Goal: Task Accomplishment & Management: Use online tool/utility

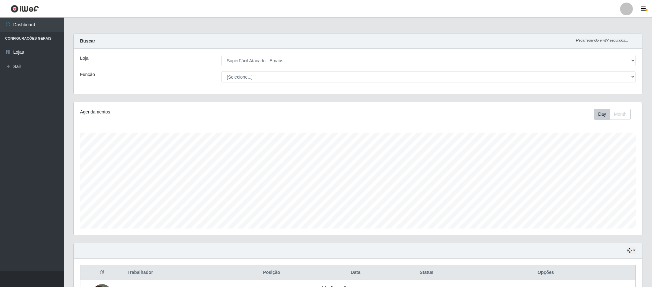
select select "407"
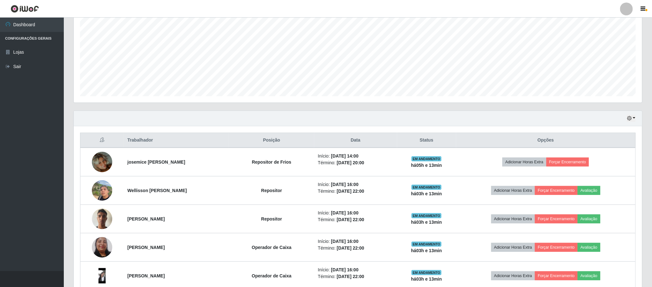
scroll to position [119, 0]
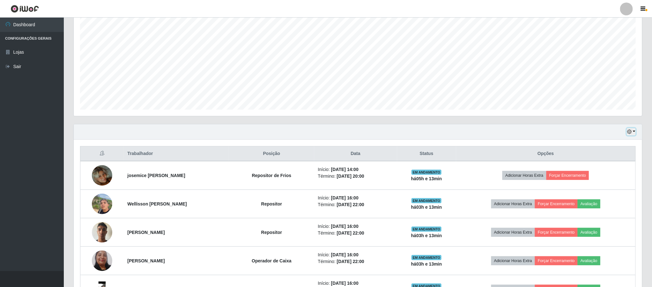
click at [632, 132] on icon "button" at bounding box center [629, 131] width 4 height 4
click at [593, 160] on button "1 dia" at bounding box center [610, 156] width 50 height 13
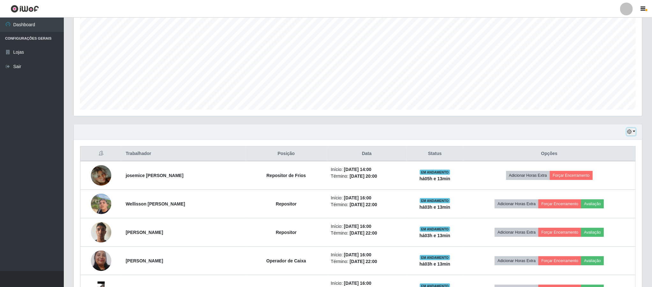
click at [631, 131] on icon "button" at bounding box center [629, 131] width 4 height 4
click at [599, 169] on button "3 dias" at bounding box center [610, 169] width 50 height 13
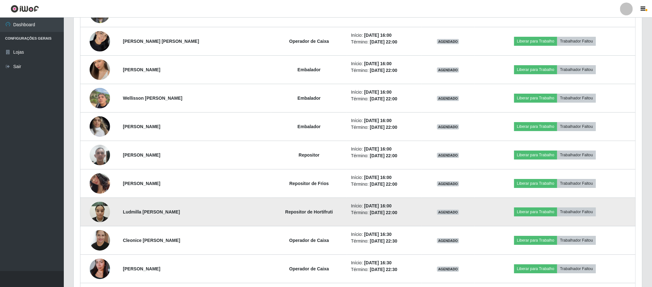
scroll to position [1124, 0]
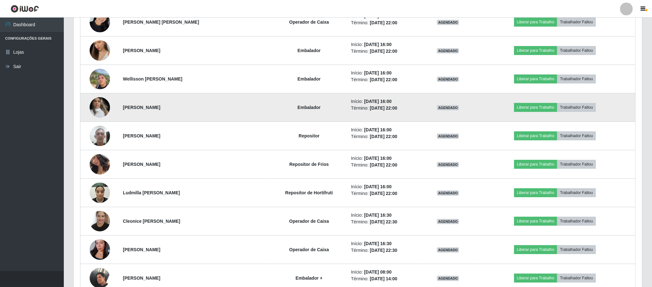
click at [100, 121] on img at bounding box center [100, 107] width 20 height 27
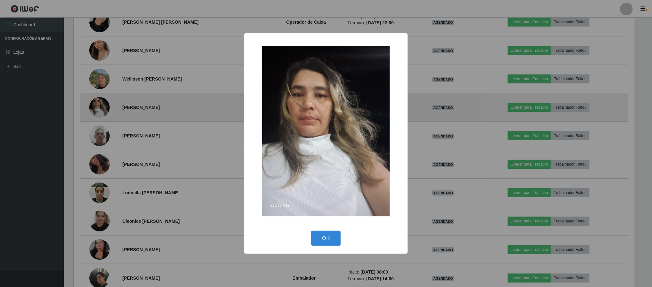
scroll to position [133, 563]
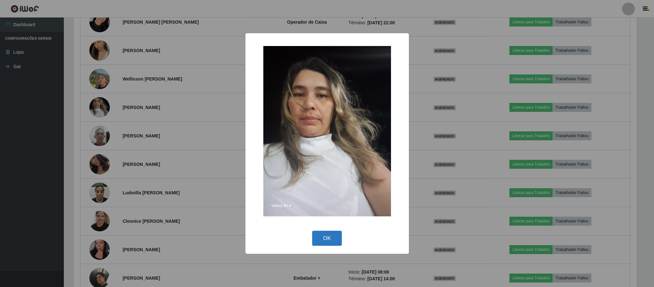
click at [332, 242] on button "OK" at bounding box center [327, 237] width 30 height 15
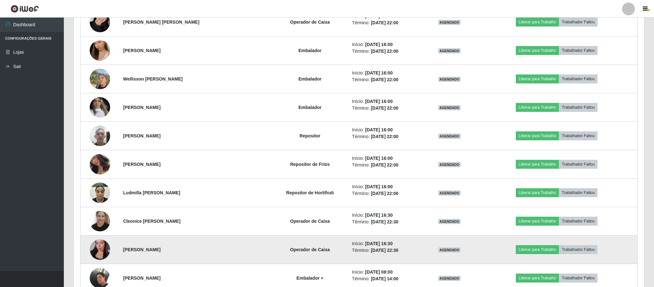
scroll to position [133, 568]
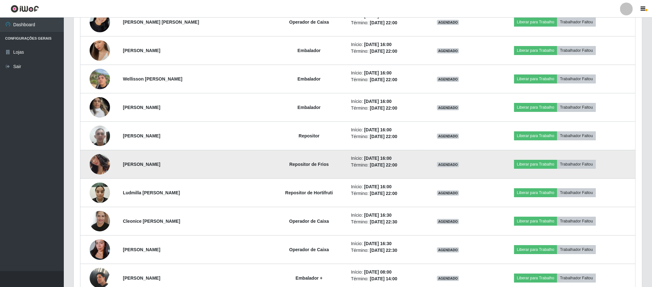
click at [96, 170] on img at bounding box center [100, 164] width 20 height 40
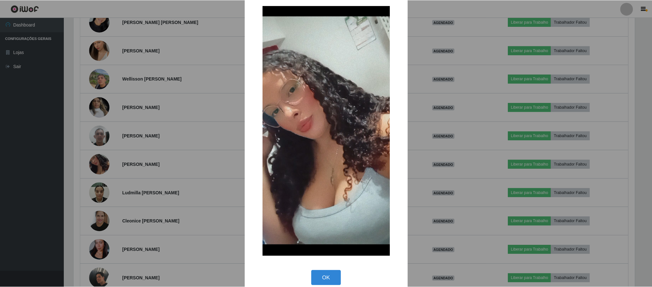
scroll to position [19, 0]
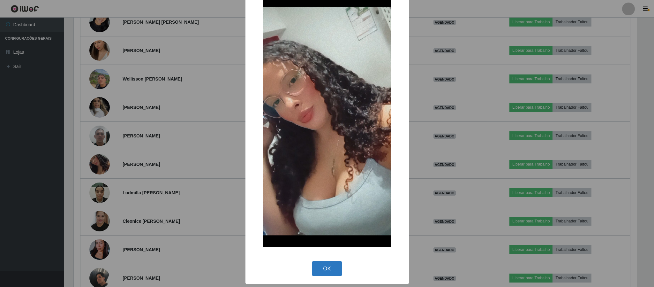
drag, startPoint x: 326, startPoint y: 267, endPoint x: 226, endPoint y: 226, distance: 107.6
click at [325, 267] on button "OK" at bounding box center [327, 268] width 30 height 15
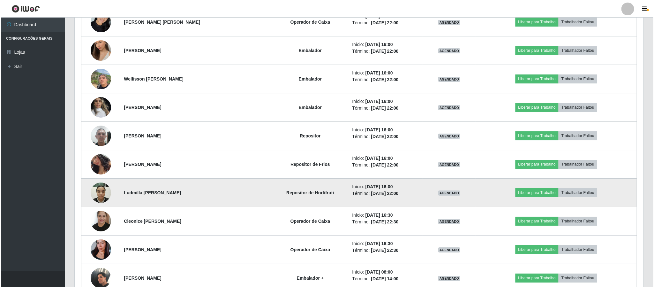
scroll to position [133, 568]
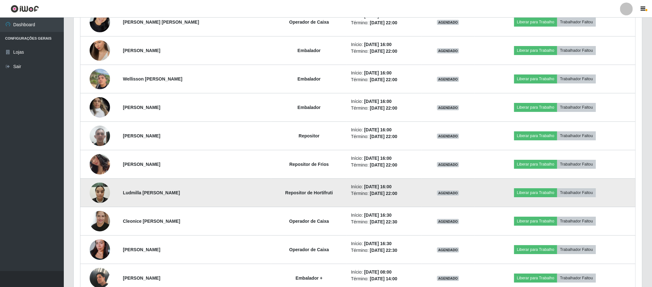
click at [97, 200] on img at bounding box center [100, 192] width 20 height 27
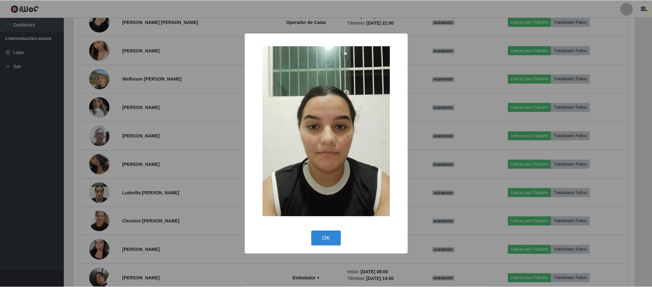
scroll to position [133, 563]
click at [328, 238] on button "OK" at bounding box center [327, 237] width 30 height 15
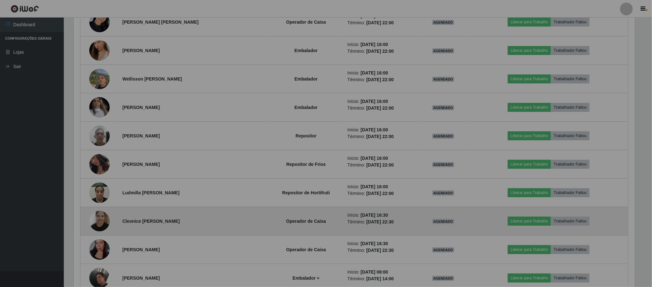
scroll to position [133, 568]
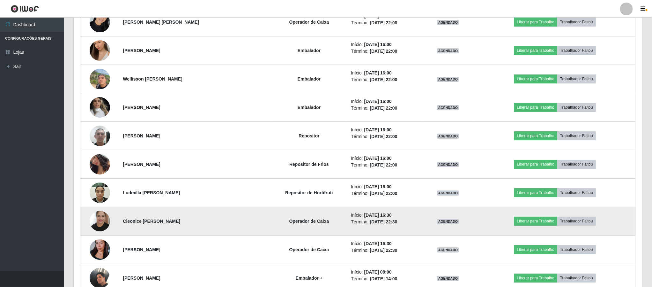
click at [103, 225] on img at bounding box center [100, 220] width 20 height 27
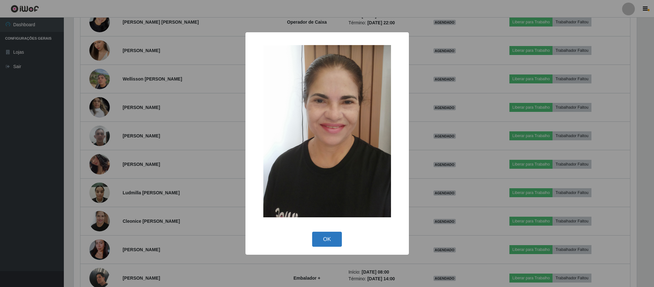
drag, startPoint x: 332, startPoint y: 236, endPoint x: 264, endPoint y: 222, distance: 69.3
click at [331, 236] on button "OK" at bounding box center [327, 238] width 30 height 15
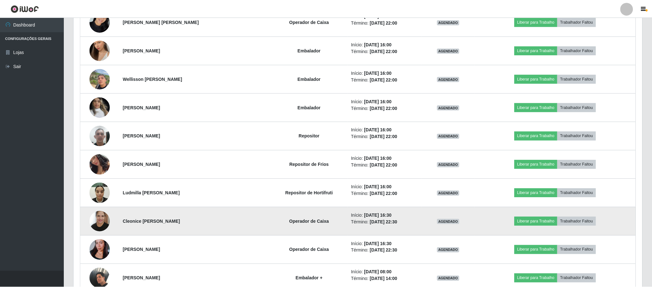
scroll to position [0, 0]
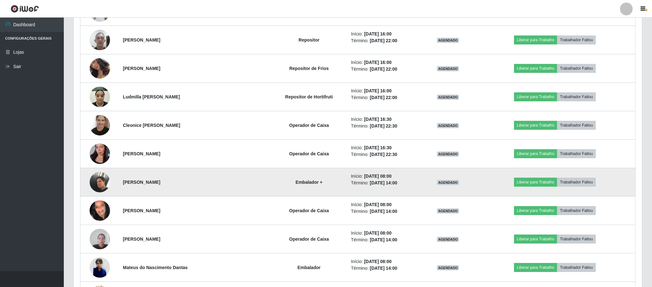
click at [87, 187] on td at bounding box center [99, 182] width 39 height 28
click at [95, 188] on img at bounding box center [100, 181] width 20 height 27
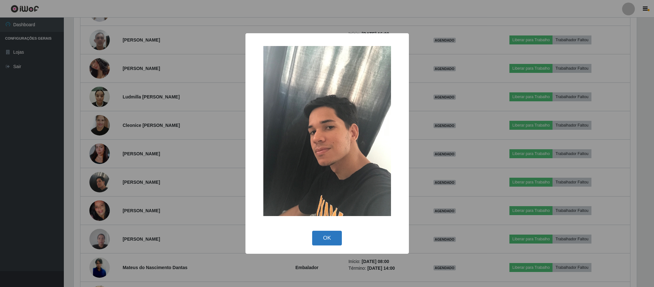
drag, startPoint x: 329, startPoint y: 236, endPoint x: 321, endPoint y: 236, distance: 8.6
click at [327, 236] on button "OK" at bounding box center [327, 237] width 30 height 15
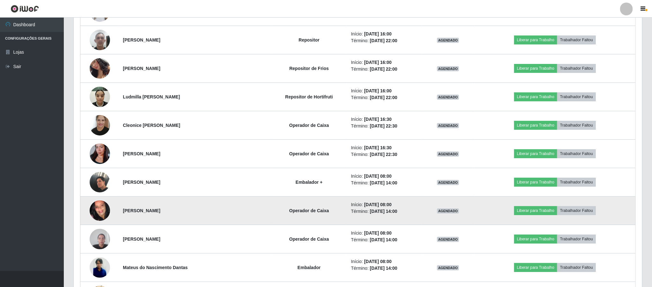
click at [101, 214] on img at bounding box center [100, 210] width 20 height 45
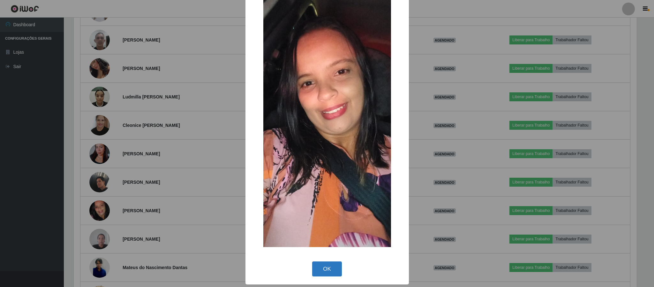
drag, startPoint x: 326, startPoint y: 265, endPoint x: 344, endPoint y: 261, distance: 18.6
click at [326, 265] on button "OK" at bounding box center [327, 268] width 30 height 15
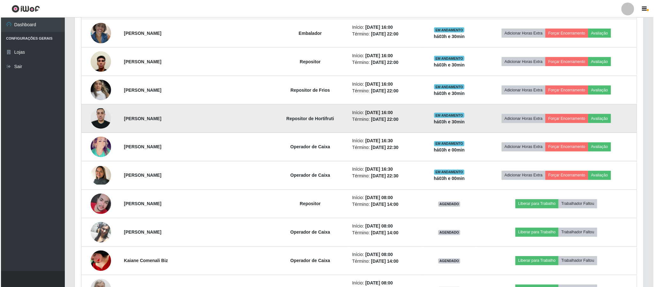
scroll to position [502, 0]
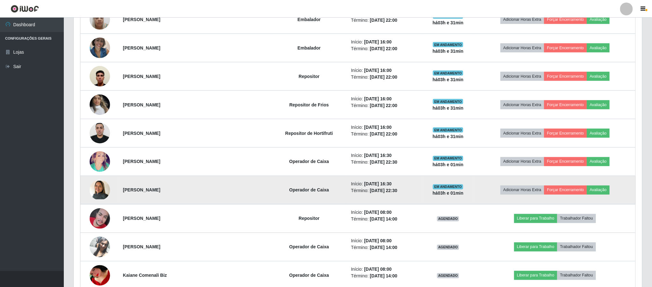
click at [104, 194] on img at bounding box center [100, 190] width 20 height 19
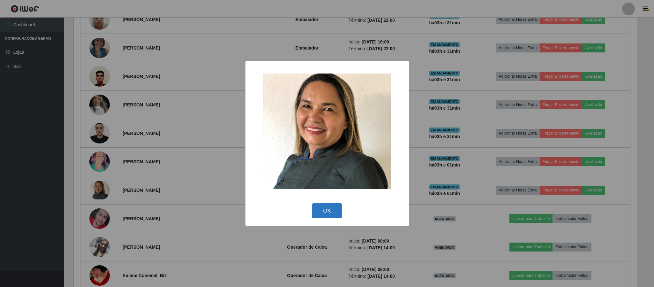
click at [325, 211] on button "OK" at bounding box center [327, 210] width 30 height 15
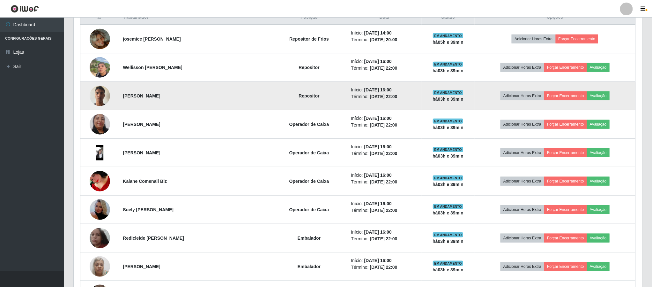
scroll to position [262, 0]
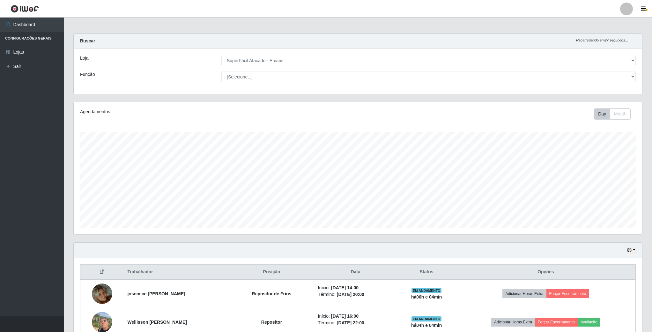
select select "407"
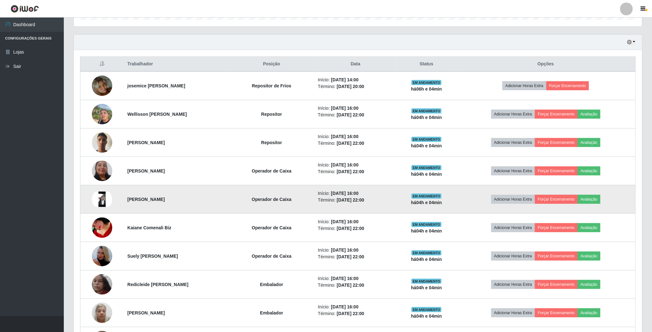
scroll to position [191, 0]
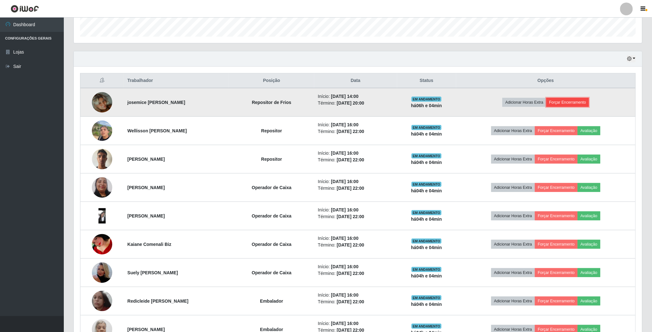
click at [587, 102] on button "Forçar Encerramento" at bounding box center [568, 102] width 43 height 9
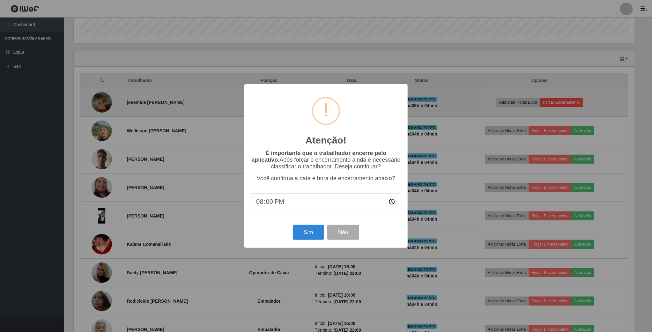
scroll to position [133, 563]
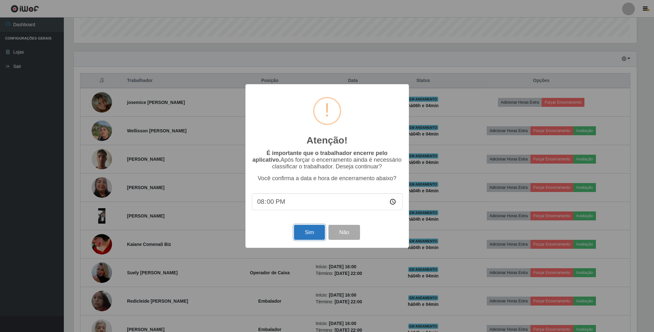
click at [313, 233] on button "Sim" at bounding box center [309, 232] width 31 height 15
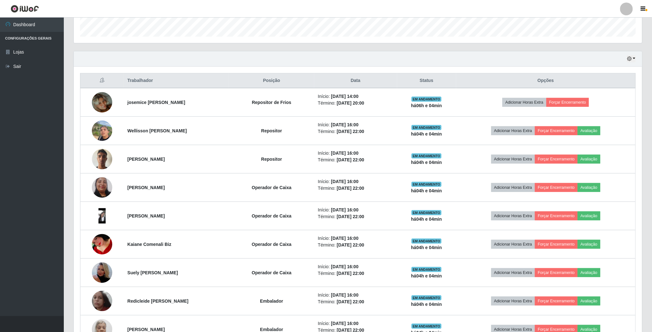
scroll to position [133, 570]
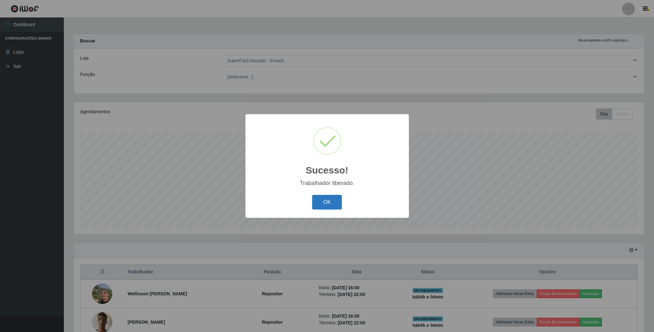
click at [322, 200] on button "OK" at bounding box center [327, 202] width 30 height 15
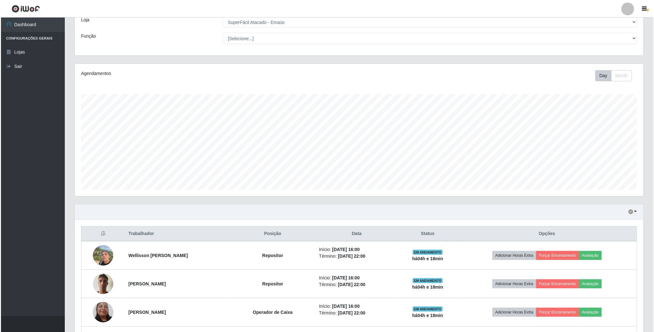
scroll to position [0, 0]
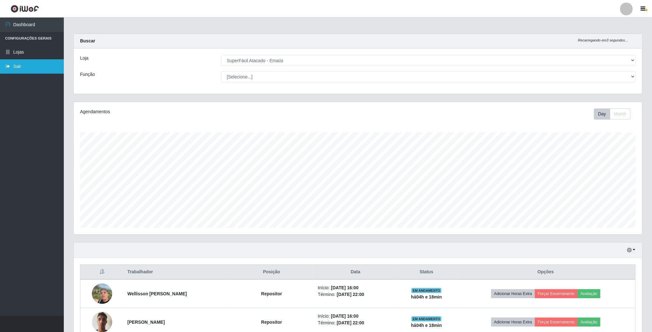
click at [36, 67] on link "Sair" at bounding box center [32, 66] width 64 height 14
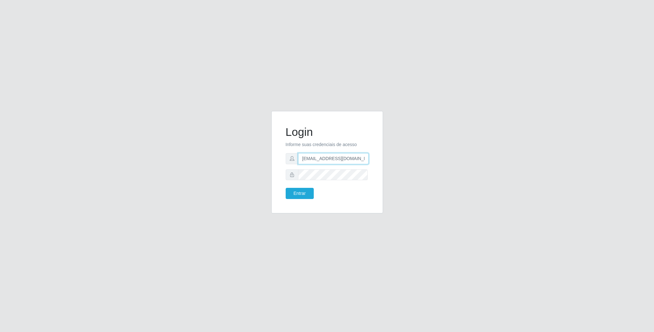
scroll to position [0, 3]
drag, startPoint x: 299, startPoint y: 159, endPoint x: 393, endPoint y: 166, distance: 94.1
click at [393, 166] on div "Login Informe suas credenciais de acesso [EMAIL_ADDRESS][DOMAIN_NAME] Entrar" at bounding box center [327, 166] width 364 height 110
type input "[EMAIL_ADDRESS][DOMAIN_NAME]"
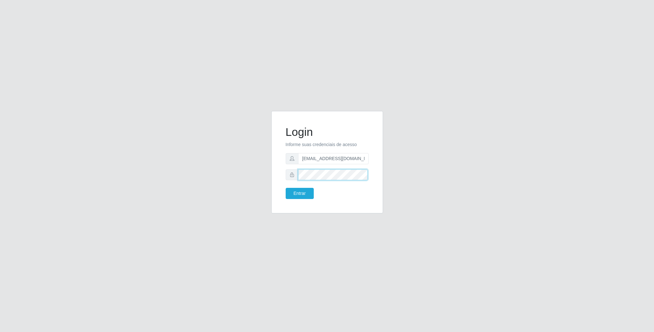
click at [271, 174] on div "Login Informe suas credenciais de acesso [EMAIL_ADDRESS][DOMAIN_NAME] Entrar" at bounding box center [327, 162] width 112 height 103
click at [286, 188] on button "Entrar" at bounding box center [300, 193] width 28 height 11
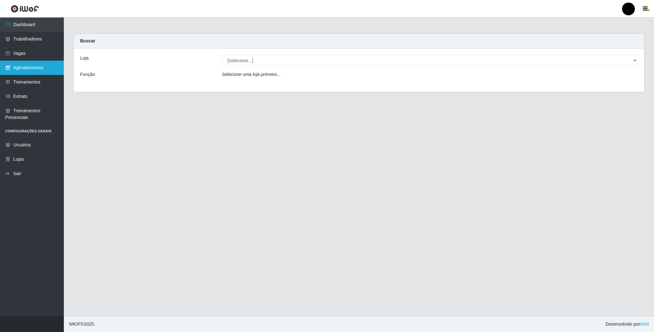
click at [27, 65] on link "Agendamentos" at bounding box center [32, 68] width 64 height 14
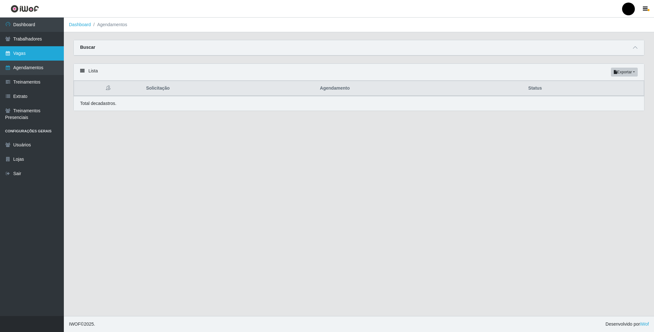
click at [27, 56] on link "Vagas" at bounding box center [32, 53] width 64 height 14
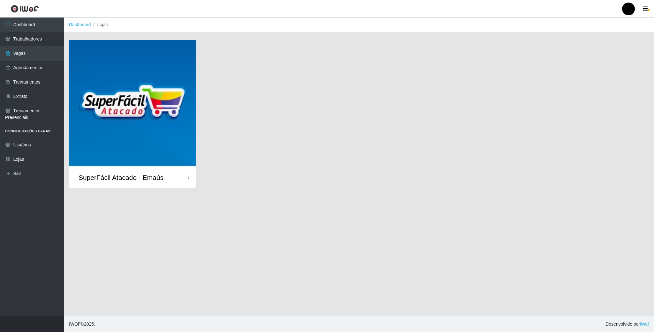
click at [136, 78] on img at bounding box center [132, 103] width 127 height 127
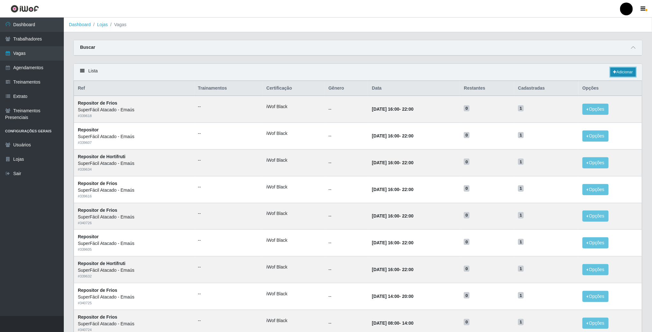
click at [629, 72] on link "Adicionar" at bounding box center [623, 72] width 25 height 9
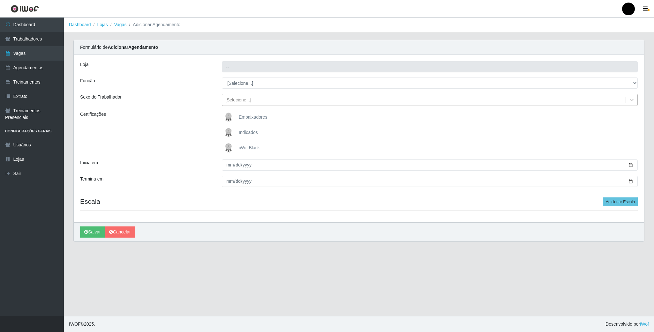
type input "SuperFácil Atacado - Emaús"
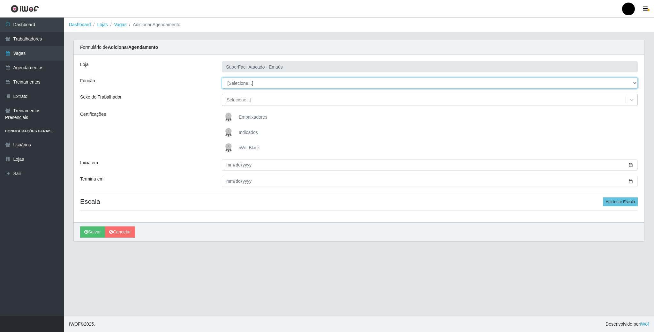
click at [245, 83] on select "[Selecione...] Auxiliar de Estacionamento Auxiliar de Estacionamento + Auxiliar…" at bounding box center [430, 83] width 416 height 11
select select "72"
click at [222, 78] on select "[Selecione...] Auxiliar de Estacionamento Auxiliar de Estacionamento + Auxiliar…" at bounding box center [430, 83] width 416 height 11
click at [226, 149] on img at bounding box center [229, 148] width 15 height 13
click at [0, 0] on input "iWof Black" at bounding box center [0, 0] width 0 height 0
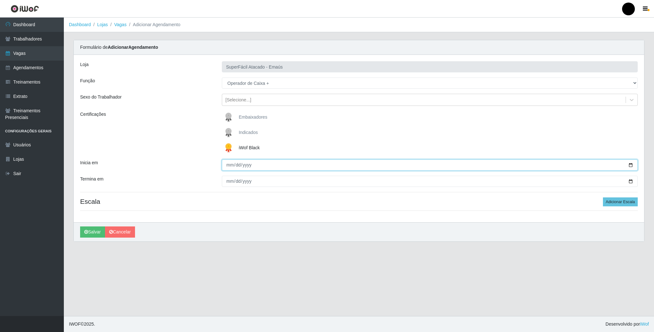
click at [630, 168] on input "Inicia em" at bounding box center [430, 165] width 416 height 11
type input "[DATE]"
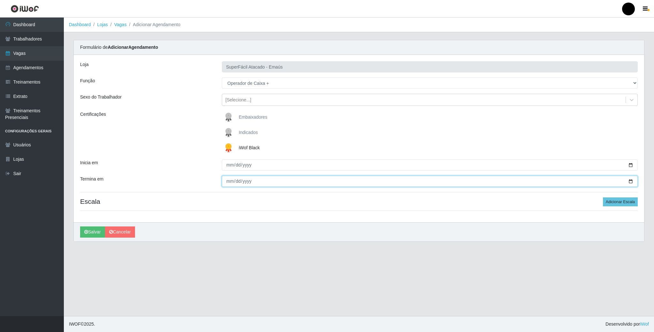
click at [633, 182] on input "Termina em" at bounding box center [430, 181] width 416 height 11
click at [629, 182] on input "[DATE]" at bounding box center [430, 181] width 416 height 11
type input "[DATE]"
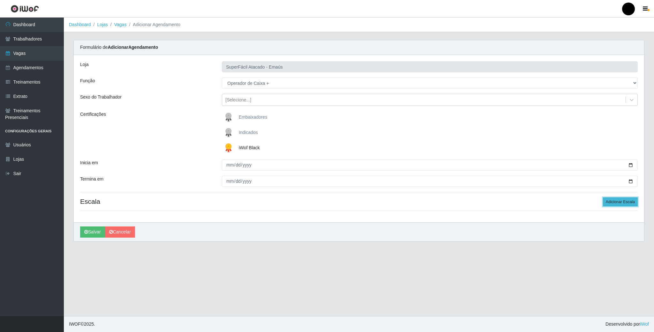
click at [620, 204] on button "Adicionar Escala" at bounding box center [620, 202] width 35 height 9
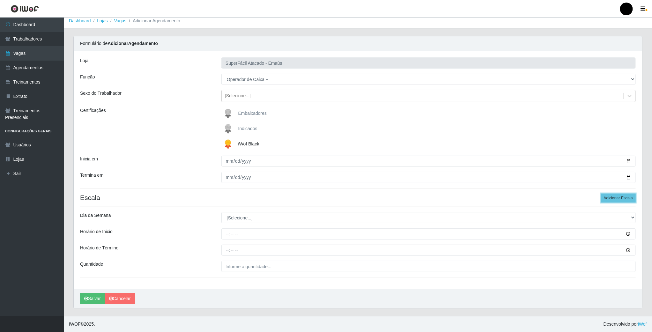
scroll to position [6, 0]
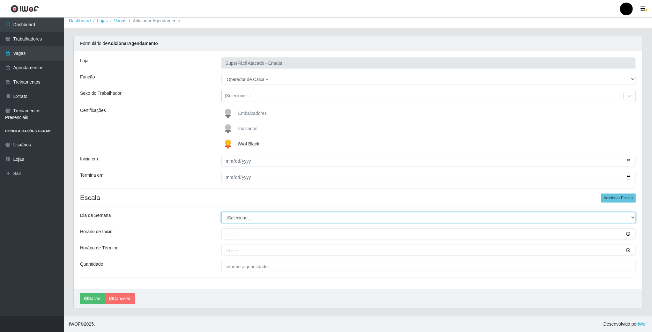
click at [241, 216] on select "[Selecione...] Segunda Terça Quarta Quinta Sexta Sábado Domingo" at bounding box center [428, 217] width 415 height 11
select select "2"
click at [221, 212] on select "[Selecione...] Segunda Terça Quarta Quinta Sexta Sábado Domingo" at bounding box center [428, 217] width 415 height 11
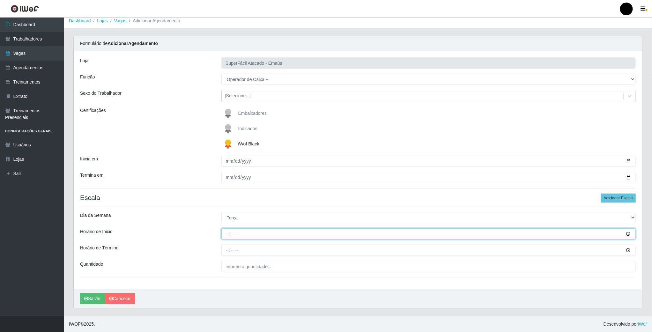
click at [228, 237] on input "Horário de Inicio" at bounding box center [428, 234] width 415 height 11
type input "09:00"
click at [228, 250] on input "Horário de Término" at bounding box center [428, 250] width 415 height 11
type input "15:00"
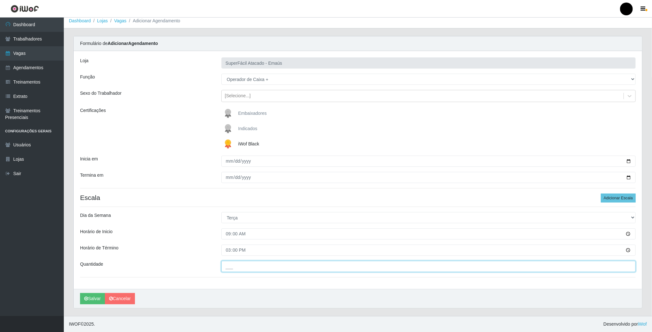
click at [234, 265] on input "___" at bounding box center [428, 266] width 415 height 11
type input "01_"
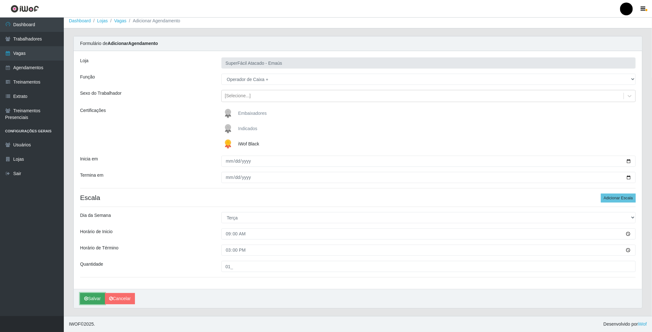
click at [95, 301] on button "Salvar" at bounding box center [92, 298] width 25 height 11
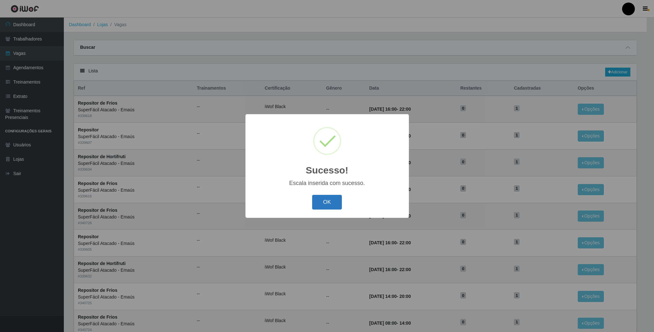
click at [328, 197] on button "OK" at bounding box center [327, 202] width 30 height 15
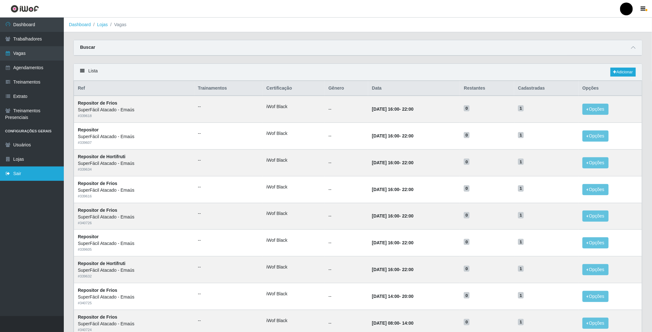
click at [21, 176] on link "Sair" at bounding box center [32, 174] width 64 height 14
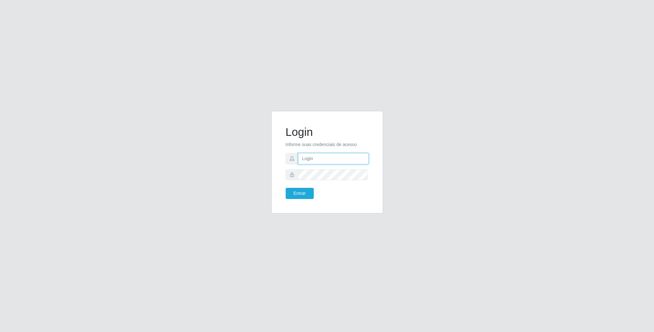
type input "[EMAIL_ADDRESS][DOMAIN_NAME]"
click at [293, 192] on button "Entrar" at bounding box center [300, 193] width 28 height 11
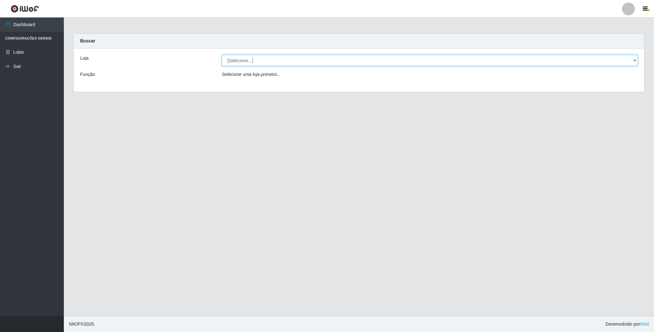
click at [391, 61] on select "[Selecione...] SuperFácil Atacado - Emaús" at bounding box center [430, 60] width 416 height 11
select select "407"
click at [222, 55] on select "[Selecione...] SuperFácil Atacado - Emaús" at bounding box center [430, 60] width 416 height 11
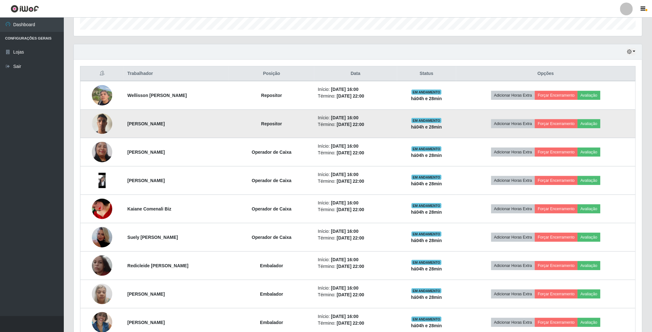
scroll to position [144, 0]
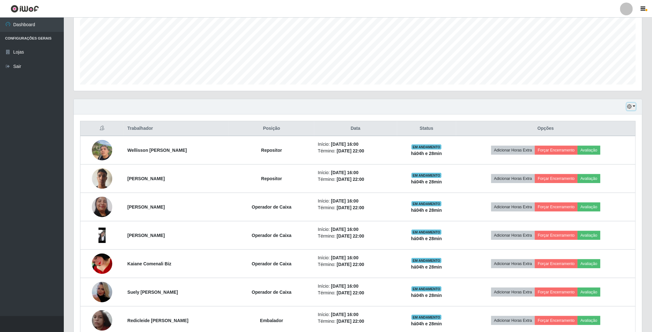
click at [631, 106] on icon "button" at bounding box center [629, 106] width 4 height 4
click at [603, 150] on button "3 dias" at bounding box center [610, 145] width 50 height 13
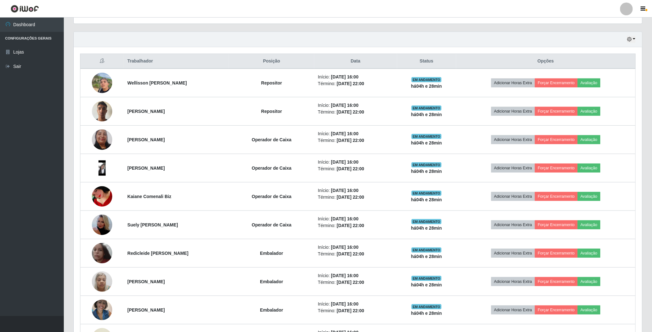
scroll to position [188, 0]
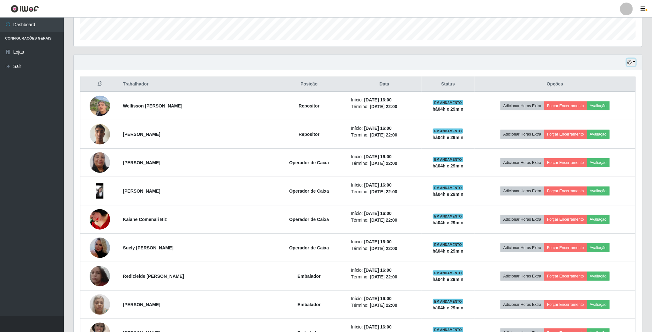
click at [633, 60] on button "button" at bounding box center [631, 62] width 9 height 7
click at [601, 113] on button "1 Semana" at bounding box center [610, 114] width 50 height 13
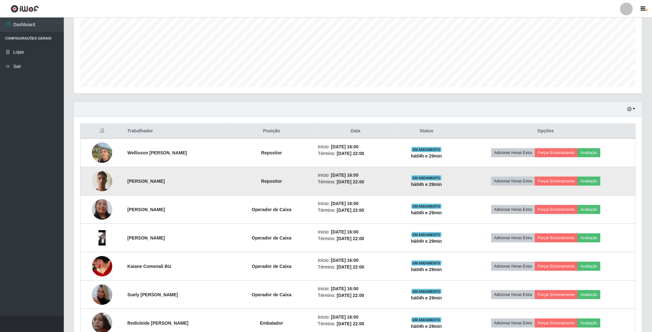
scroll to position [140, 0]
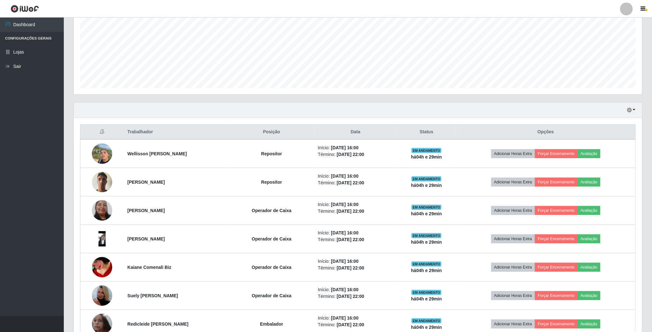
click at [634, 115] on div "Hoje 1 dia 3 dias 1 Semana Não encerrados" at bounding box center [358, 110] width 569 height 15
click at [632, 110] on icon "button" at bounding box center [629, 110] width 4 height 4
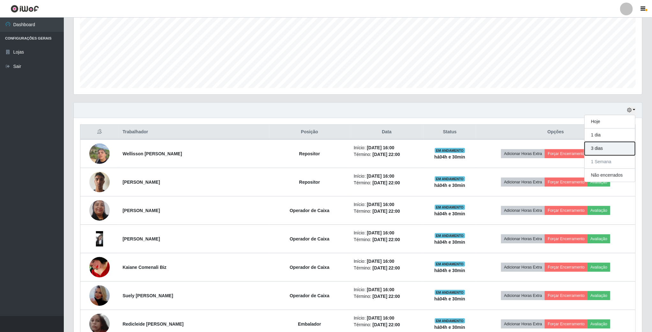
click at [621, 153] on button "3 dias" at bounding box center [610, 148] width 50 height 13
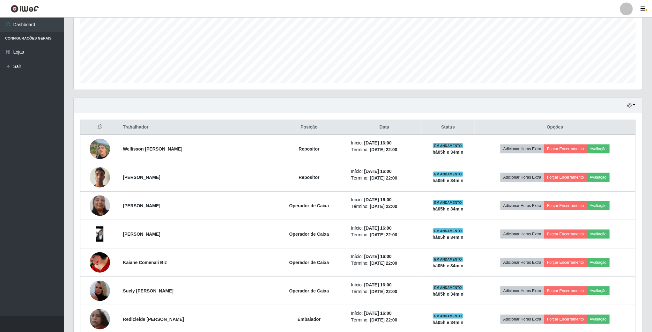
scroll to position [191, 0]
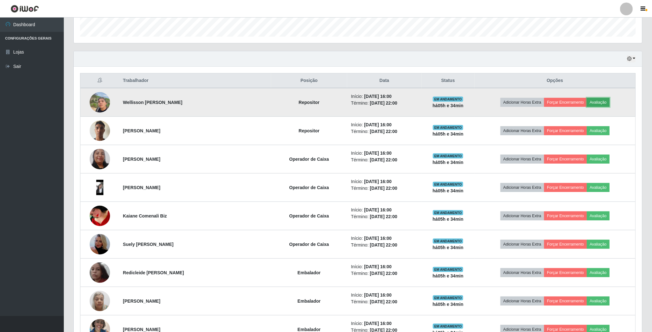
click at [607, 100] on button "Avaliação" at bounding box center [598, 102] width 23 height 9
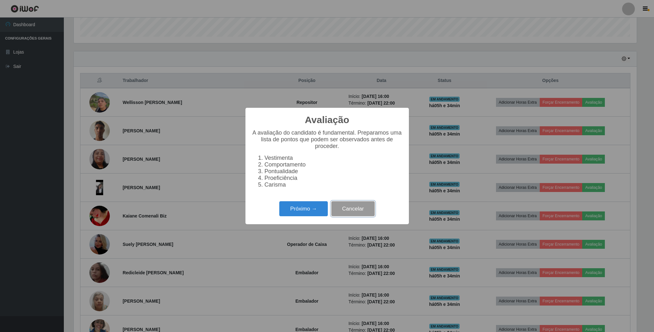
click at [345, 213] on button "Cancelar" at bounding box center [352, 208] width 43 height 15
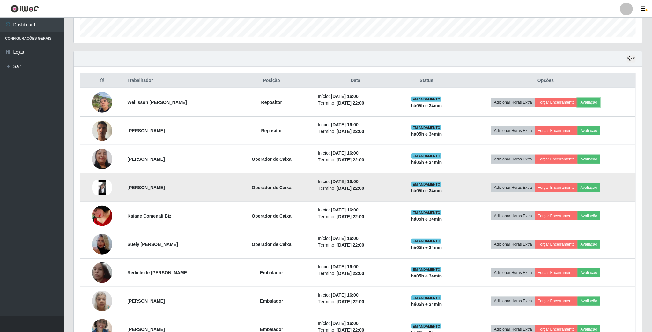
scroll to position [239, 0]
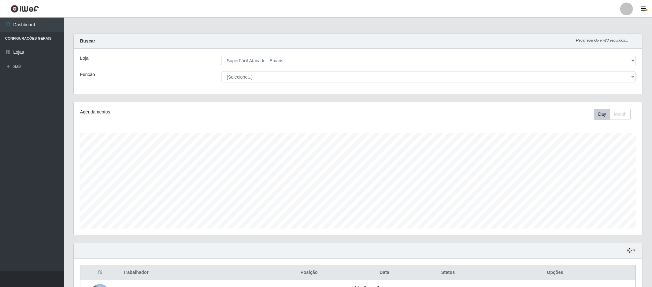
select select "407"
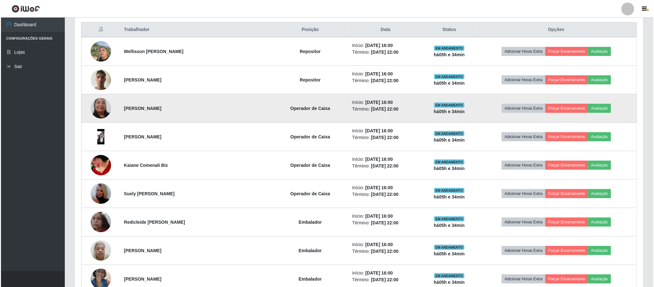
scroll to position [262, 0]
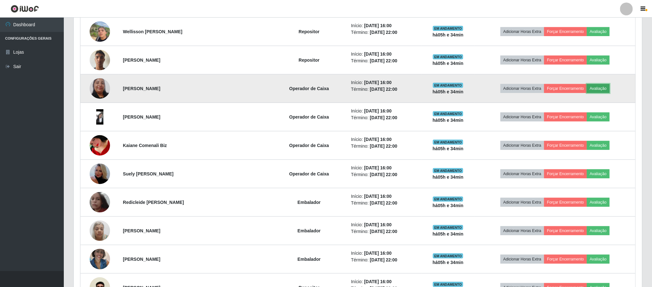
click at [591, 89] on button "Avaliação" at bounding box center [598, 88] width 23 height 9
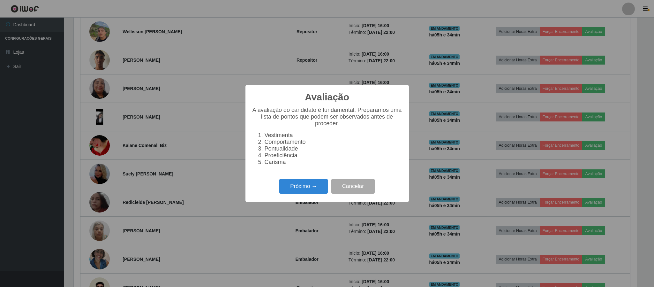
scroll to position [133, 563]
click at [305, 193] on button "Próximo →" at bounding box center [303, 186] width 49 height 15
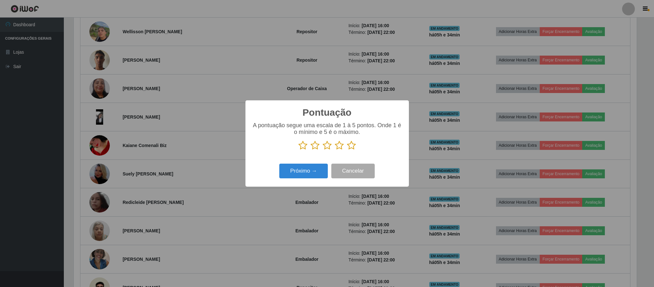
scroll to position [319011, 318581]
click at [337, 146] on icon at bounding box center [339, 145] width 9 height 10
click at [335, 150] on input "radio" at bounding box center [335, 150] width 0 height 0
click at [313, 173] on button "Próximo →" at bounding box center [303, 170] width 49 height 15
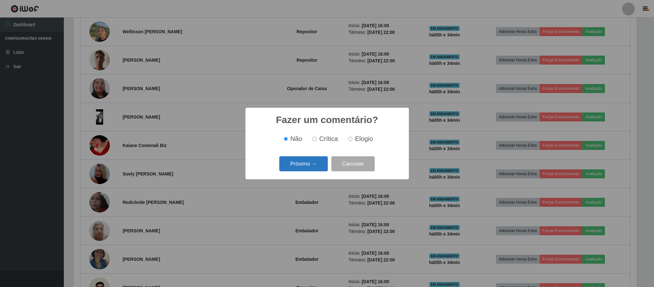
click at [315, 169] on button "Próximo →" at bounding box center [303, 163] width 49 height 15
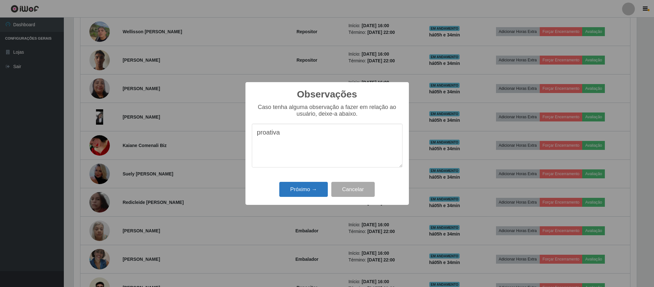
type textarea "proativa"
click at [305, 193] on button "Próximo →" at bounding box center [303, 189] width 49 height 15
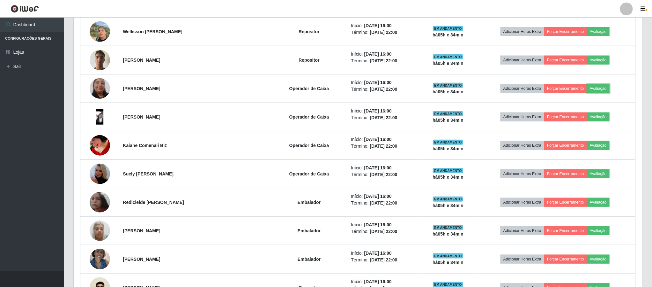
scroll to position [133, 568]
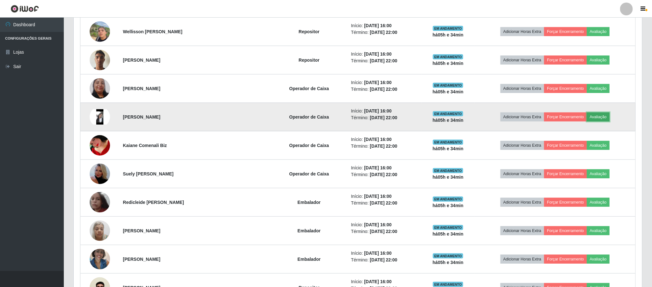
click at [605, 121] on button "Avaliação" at bounding box center [598, 116] width 23 height 9
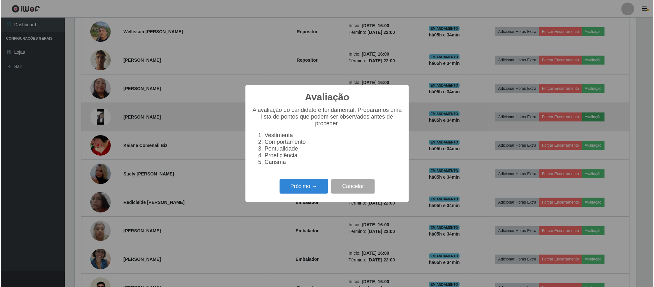
scroll to position [133, 563]
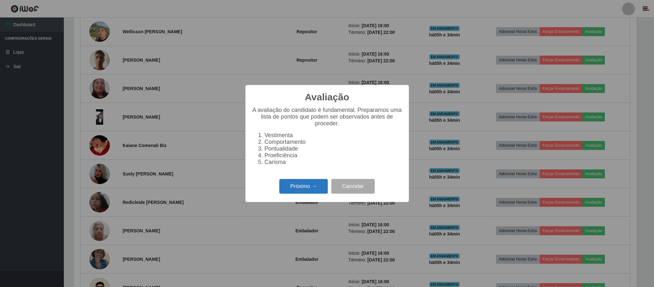
click at [305, 186] on button "Próximo →" at bounding box center [303, 186] width 49 height 15
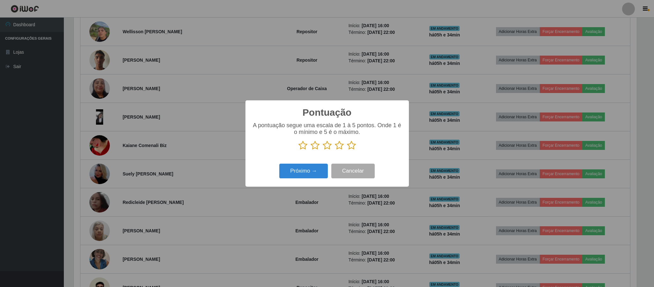
click at [327, 147] on icon at bounding box center [327, 145] width 9 height 10
click at [323, 150] on input "radio" at bounding box center [323, 150] width 0 height 0
click at [321, 172] on button "Próximo →" at bounding box center [303, 170] width 49 height 15
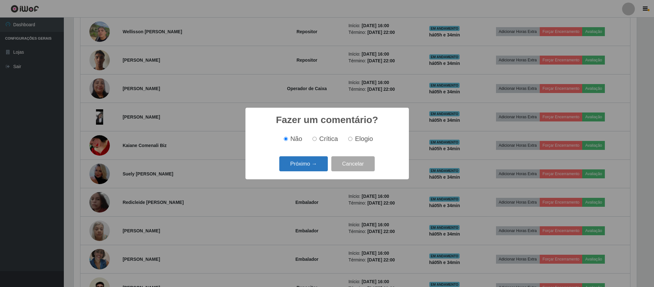
click at [316, 163] on button "Próximo →" at bounding box center [303, 163] width 49 height 15
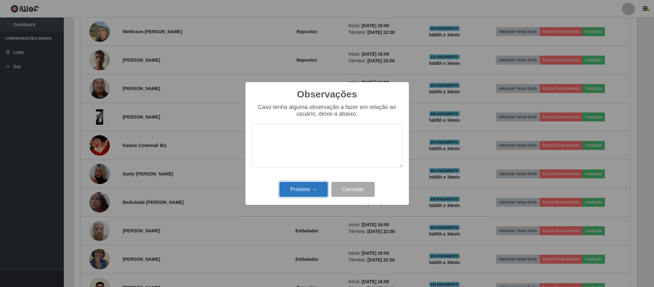
click at [319, 189] on button "Próximo →" at bounding box center [303, 189] width 49 height 15
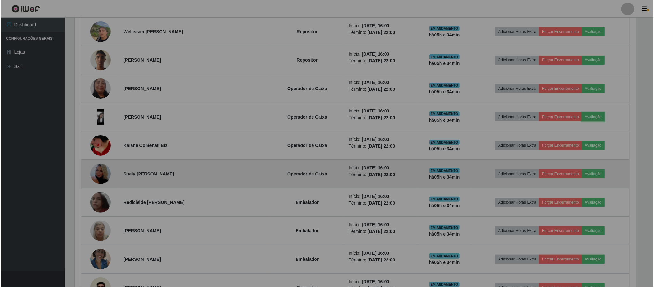
scroll to position [133, 568]
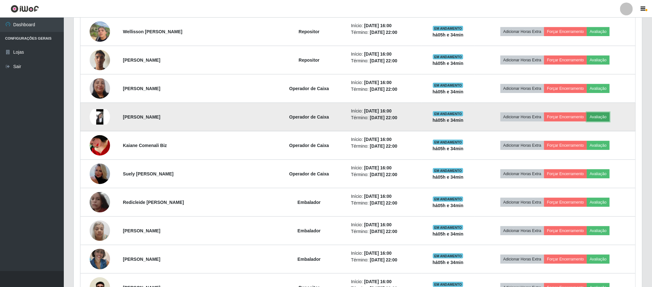
click at [590, 118] on button "Avaliação" at bounding box center [598, 116] width 23 height 9
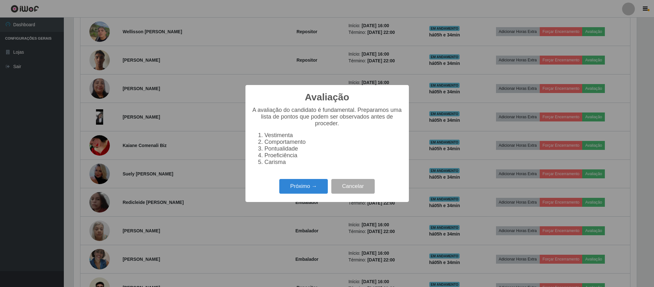
scroll to position [133, 563]
click at [315, 190] on button "Próximo →" at bounding box center [303, 186] width 49 height 15
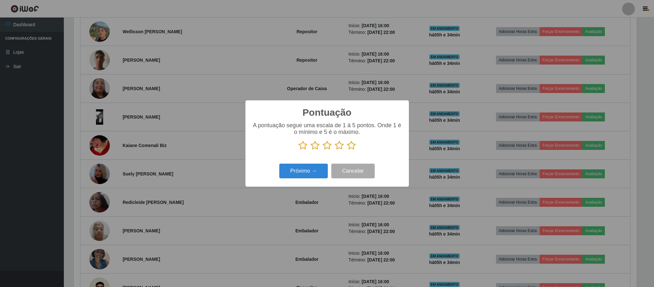
click at [326, 149] on icon at bounding box center [327, 145] width 9 height 10
click at [323, 150] on input "radio" at bounding box center [323, 150] width 0 height 0
click at [313, 168] on button "Próximo →" at bounding box center [303, 170] width 49 height 15
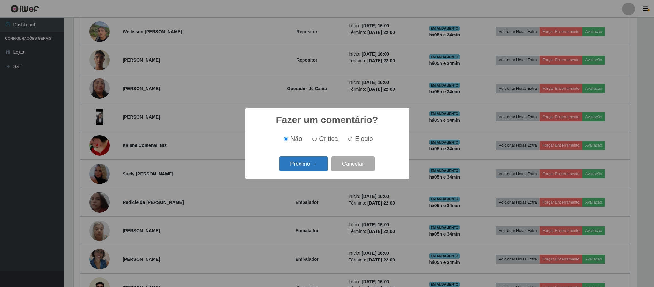
click at [324, 158] on button "Próximo →" at bounding box center [303, 163] width 49 height 15
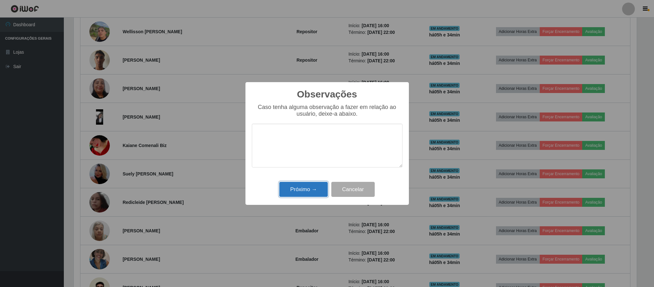
click at [308, 187] on button "Próximo →" at bounding box center [303, 189] width 49 height 15
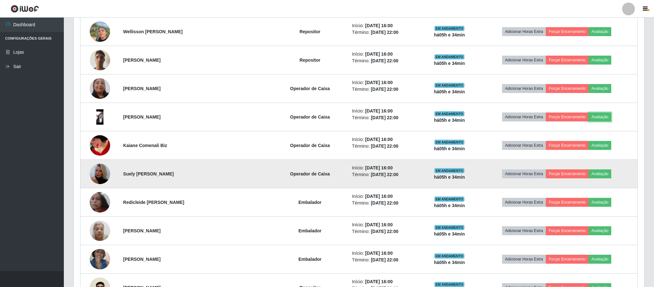
scroll to position [133, 568]
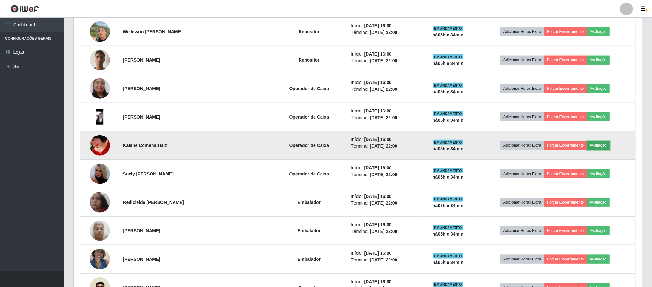
click at [592, 149] on button "Avaliação" at bounding box center [598, 145] width 23 height 9
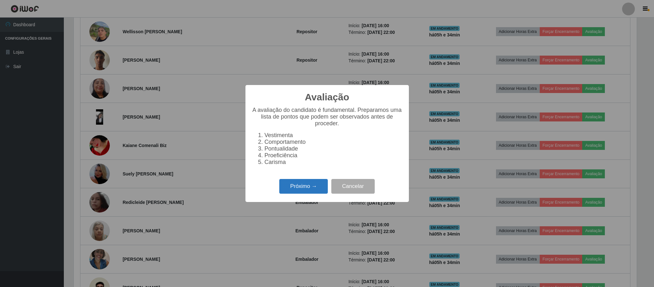
click at [303, 193] on button "Próximo →" at bounding box center [303, 186] width 49 height 15
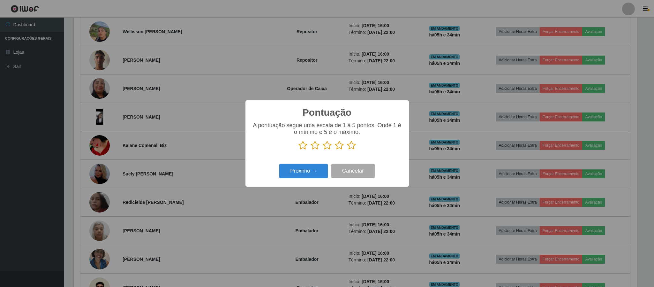
scroll to position [319011, 318581]
click at [341, 149] on icon at bounding box center [339, 145] width 9 height 10
click at [335, 150] on input "radio" at bounding box center [335, 150] width 0 height 0
click at [311, 170] on button "Próximo →" at bounding box center [303, 170] width 49 height 15
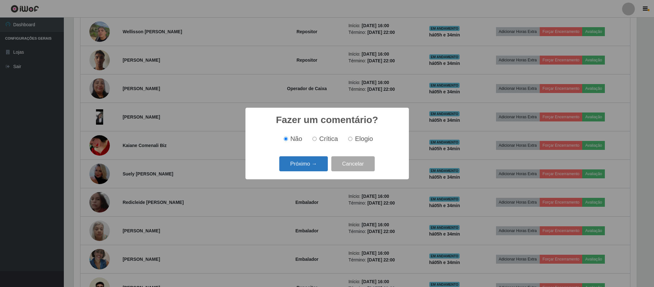
click at [313, 161] on button "Próximo →" at bounding box center [303, 163] width 49 height 15
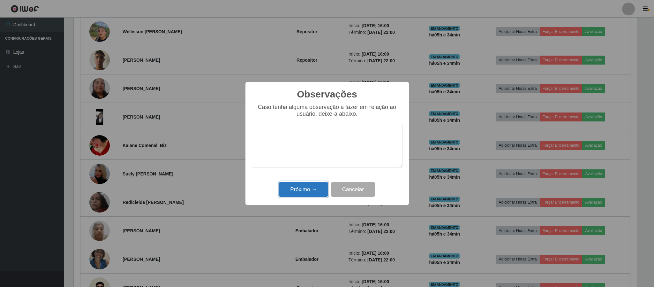
click at [315, 189] on button "Próximo →" at bounding box center [303, 189] width 49 height 15
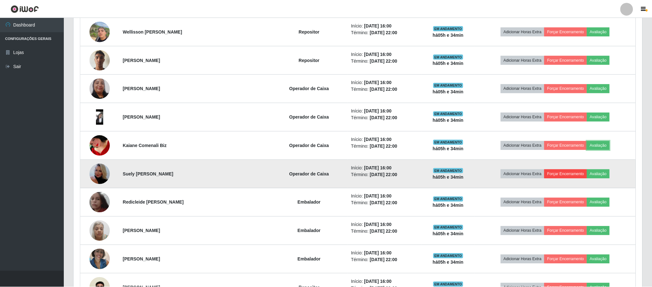
scroll to position [133, 568]
click at [605, 177] on button "Avaliação" at bounding box center [598, 173] width 23 height 9
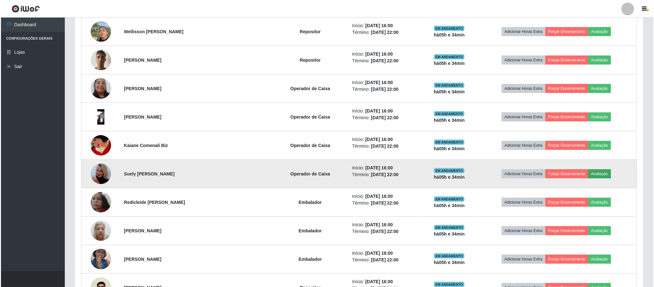
scroll to position [133, 563]
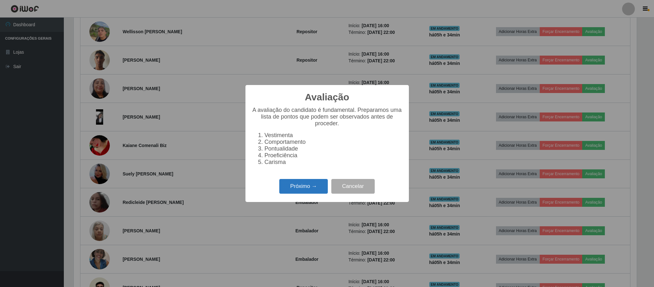
click at [308, 191] on button "Próximo →" at bounding box center [303, 186] width 49 height 15
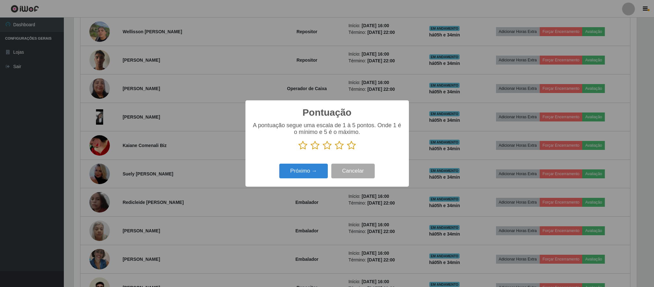
click at [340, 146] on icon at bounding box center [339, 145] width 9 height 10
click at [335, 150] on input "radio" at bounding box center [335, 150] width 0 height 0
click at [316, 170] on button "Próximo →" at bounding box center [303, 170] width 49 height 15
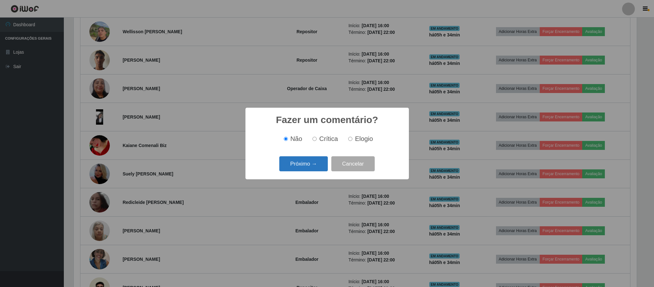
click at [318, 163] on button "Próximo →" at bounding box center [303, 163] width 49 height 15
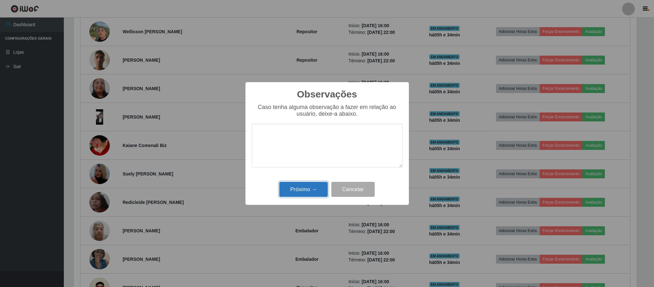
click at [315, 191] on button "Próximo →" at bounding box center [303, 189] width 49 height 15
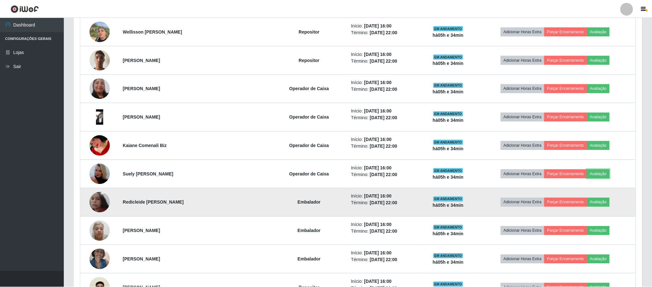
scroll to position [0, 0]
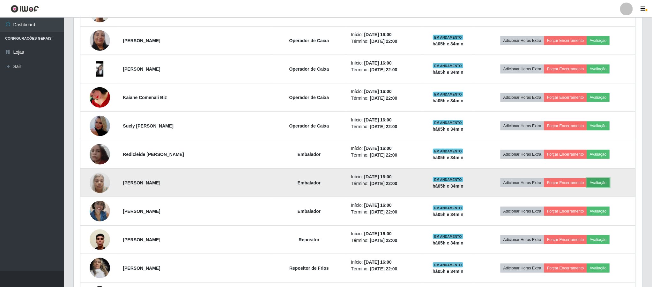
click at [598, 182] on button "Avaliação" at bounding box center [598, 182] width 23 height 9
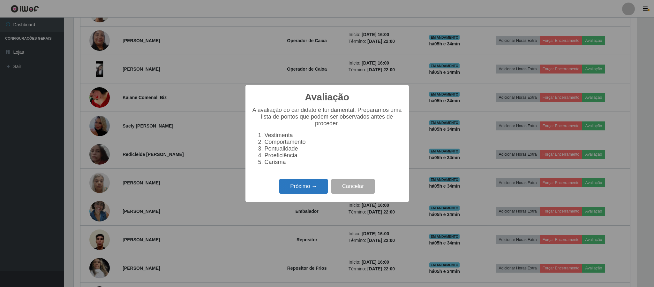
click at [296, 191] on button "Próximo →" at bounding box center [303, 186] width 49 height 15
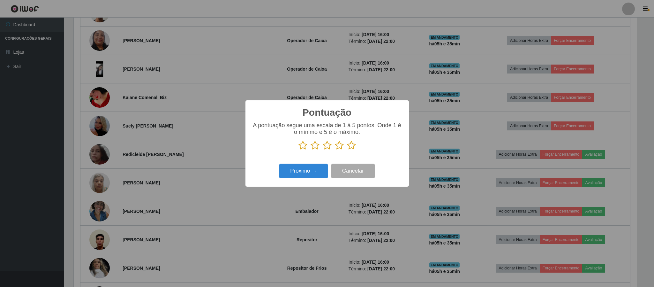
click at [341, 145] on icon at bounding box center [339, 145] width 9 height 10
click at [335, 150] on input "radio" at bounding box center [335, 150] width 0 height 0
click at [310, 174] on button "Próximo →" at bounding box center [303, 170] width 49 height 15
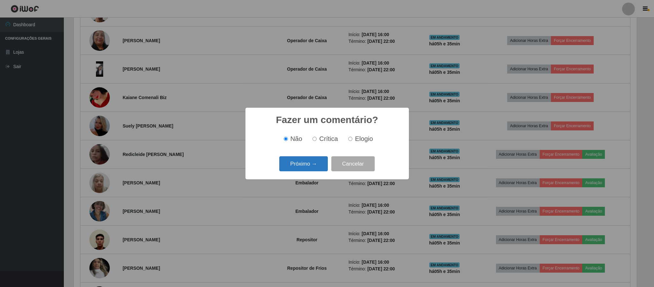
click at [310, 169] on button "Próximo →" at bounding box center [303, 163] width 49 height 15
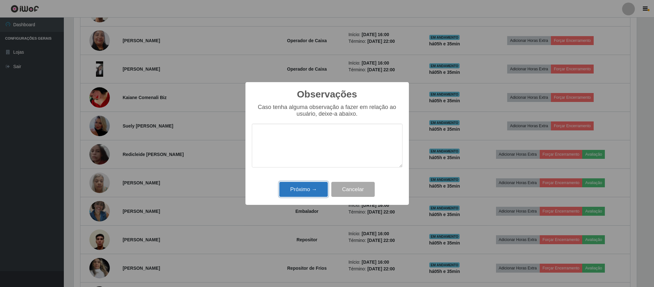
click at [310, 194] on button "Próximo →" at bounding box center [303, 189] width 49 height 15
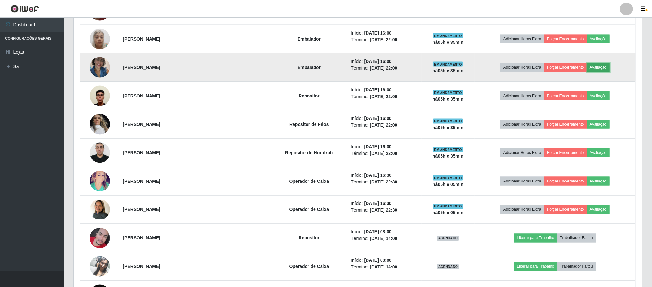
click at [604, 71] on button "Avaliação" at bounding box center [598, 67] width 23 height 9
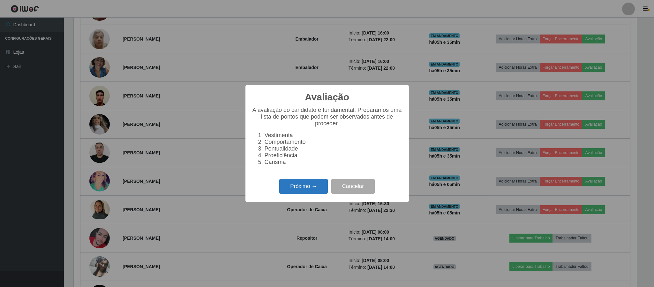
click at [317, 184] on button "Próximo →" at bounding box center [303, 186] width 49 height 15
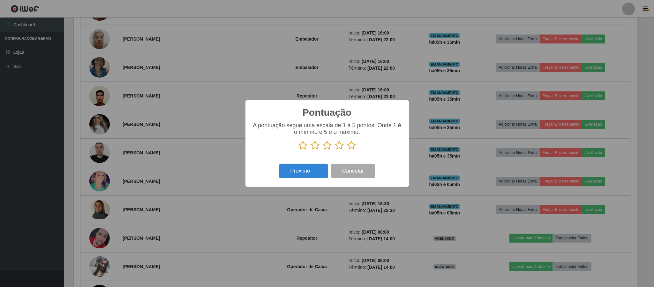
click at [335, 146] on icon at bounding box center [339, 145] width 9 height 10
click at [335, 150] on input "radio" at bounding box center [335, 150] width 0 height 0
click at [317, 165] on button "Próximo →" at bounding box center [303, 170] width 49 height 15
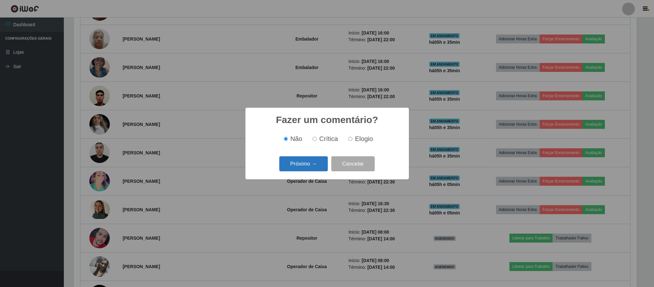
click at [316, 167] on button "Próximo →" at bounding box center [303, 163] width 49 height 15
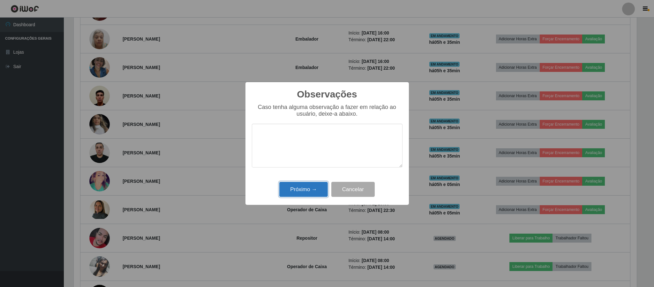
click at [311, 192] on button "Próximo →" at bounding box center [303, 189] width 49 height 15
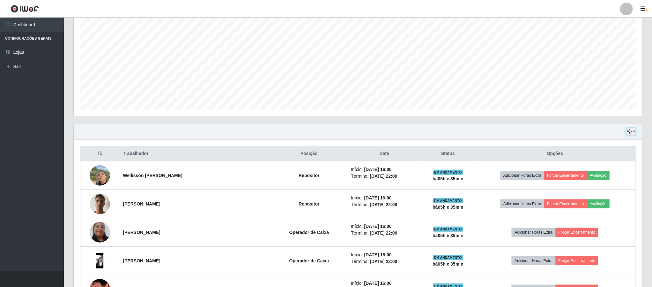
click at [628, 132] on icon "button" at bounding box center [629, 131] width 4 height 4
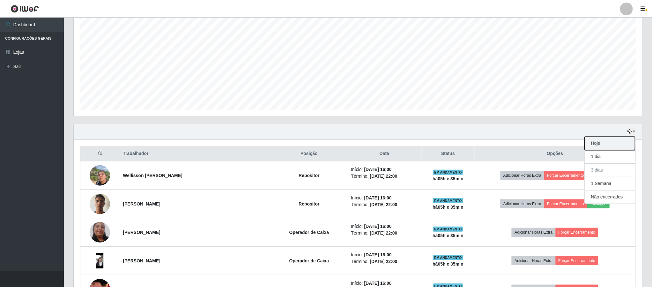
click at [616, 148] on button "Hoje" at bounding box center [610, 143] width 50 height 13
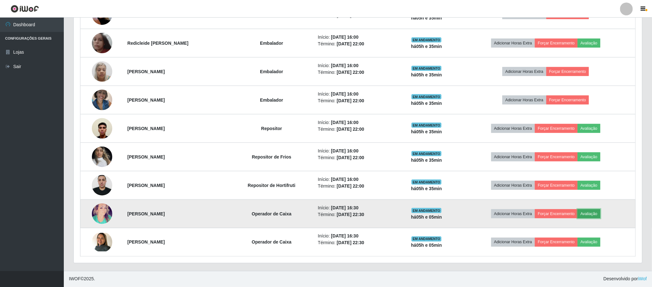
click at [601, 211] on button "Avaliação" at bounding box center [589, 213] width 23 height 9
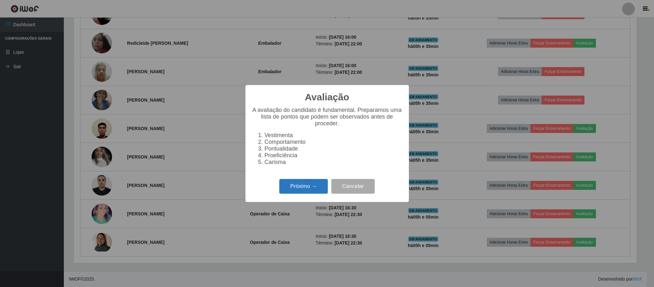
click at [301, 191] on button "Próximo →" at bounding box center [303, 186] width 49 height 15
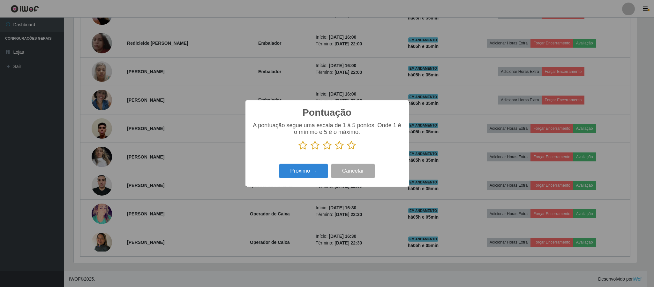
click at [335, 146] on icon at bounding box center [339, 145] width 9 height 10
click at [335, 150] on input "radio" at bounding box center [335, 150] width 0 height 0
click at [317, 170] on button "Próximo →" at bounding box center [303, 170] width 49 height 15
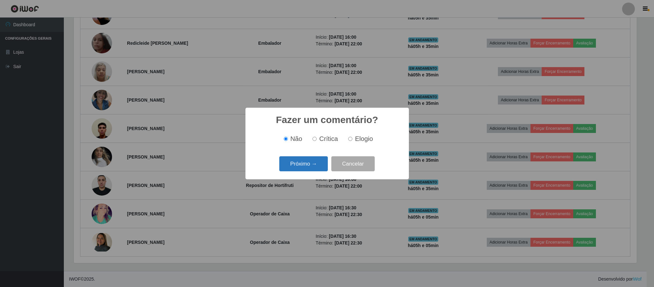
click at [318, 168] on button "Próximo →" at bounding box center [303, 163] width 49 height 15
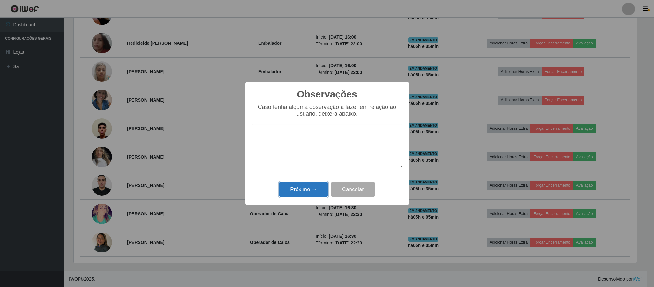
click at [312, 187] on button "Próximo →" at bounding box center [303, 189] width 49 height 15
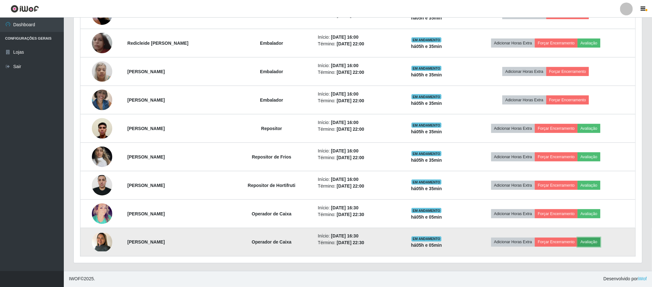
click at [601, 238] on button "Avaliação" at bounding box center [589, 241] width 23 height 9
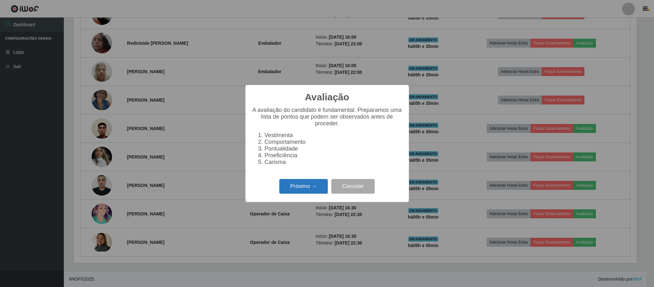
click at [318, 193] on button "Próximo →" at bounding box center [303, 186] width 49 height 15
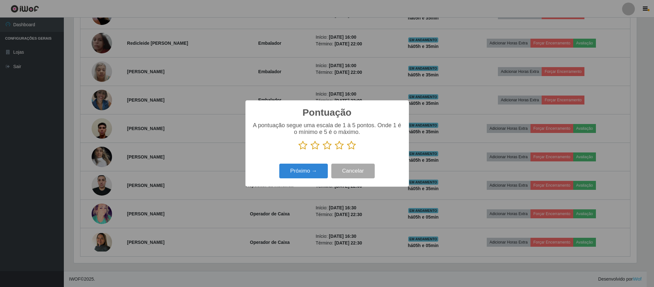
click at [338, 146] on icon at bounding box center [339, 145] width 9 height 10
click at [335, 150] on input "radio" at bounding box center [335, 150] width 0 height 0
click at [314, 173] on button "Próximo →" at bounding box center [303, 170] width 49 height 15
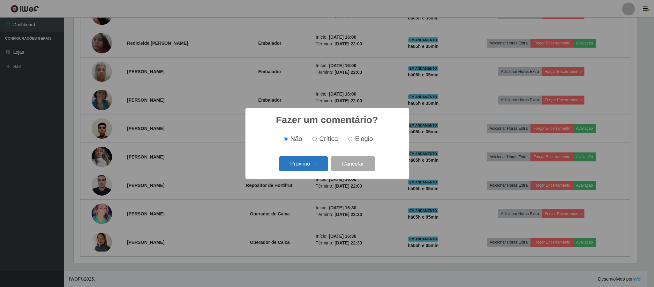
click at [313, 167] on button "Próximo →" at bounding box center [303, 163] width 49 height 15
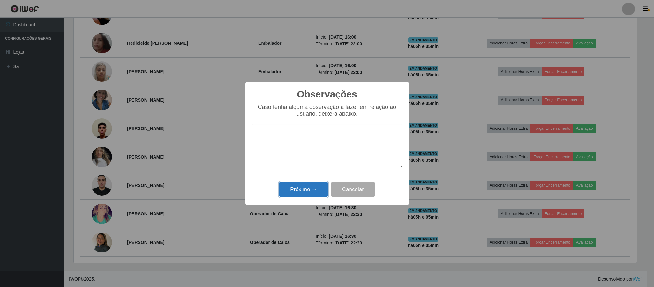
click at [317, 193] on button "Próximo →" at bounding box center [303, 189] width 49 height 15
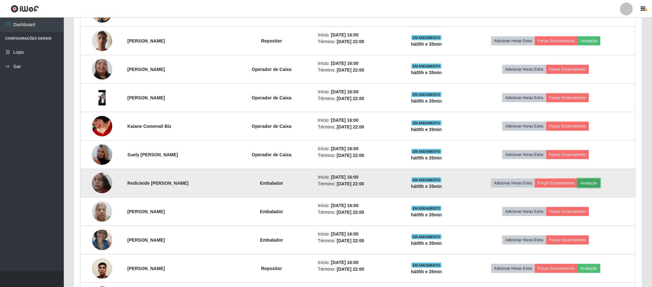
click at [601, 186] on button "Avaliação" at bounding box center [589, 182] width 23 height 9
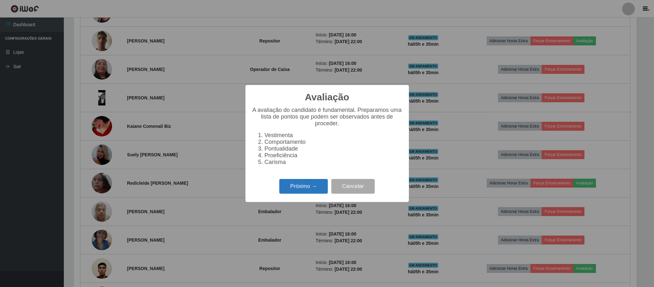
click at [285, 187] on button "Próximo →" at bounding box center [303, 186] width 49 height 15
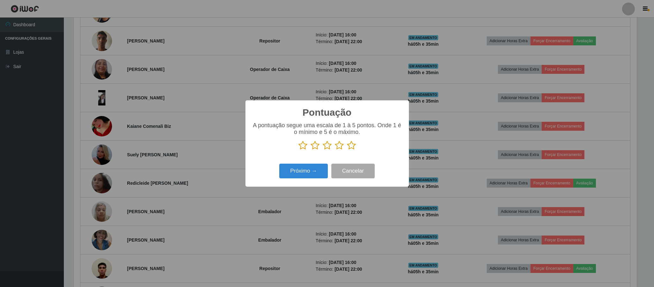
click at [327, 148] on icon at bounding box center [327, 145] width 9 height 10
click at [323, 150] on input "radio" at bounding box center [323, 150] width 0 height 0
click at [318, 176] on button "Próximo →" at bounding box center [303, 170] width 49 height 15
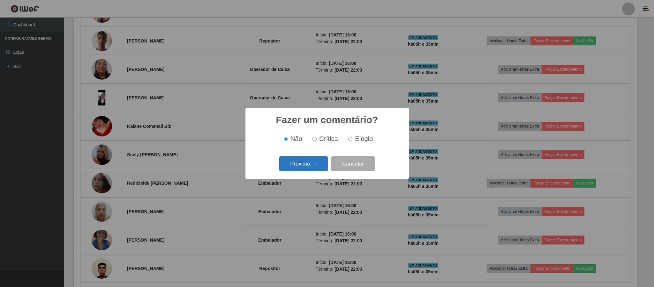
click at [319, 165] on button "Próximo →" at bounding box center [303, 163] width 49 height 15
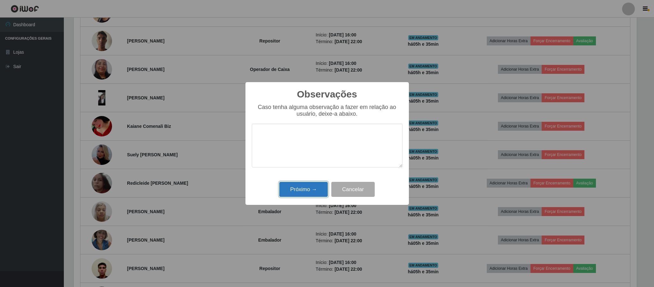
click at [318, 196] on button "Próximo →" at bounding box center [303, 189] width 49 height 15
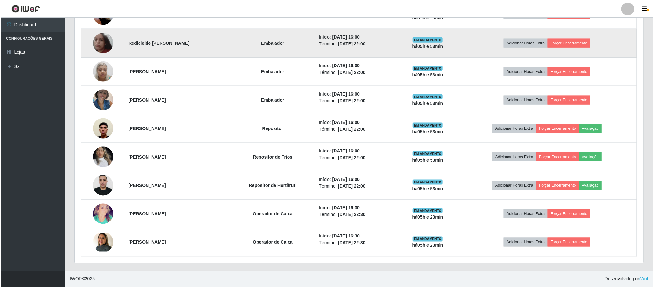
scroll to position [425, 0]
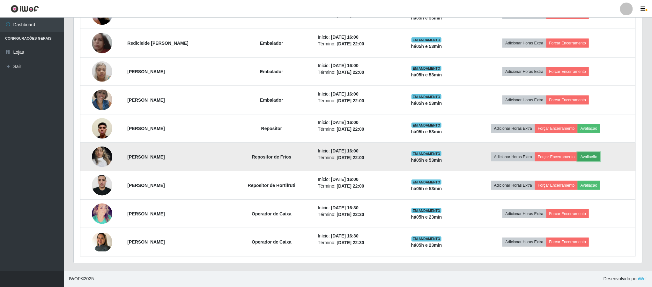
click at [598, 155] on button "Avaliação" at bounding box center [589, 156] width 23 height 9
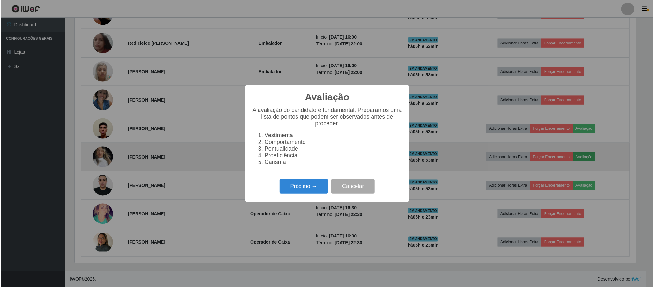
scroll to position [133, 563]
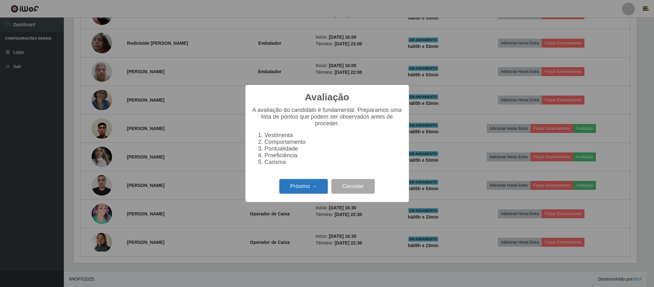
click at [304, 190] on button "Próximo →" at bounding box center [303, 186] width 49 height 15
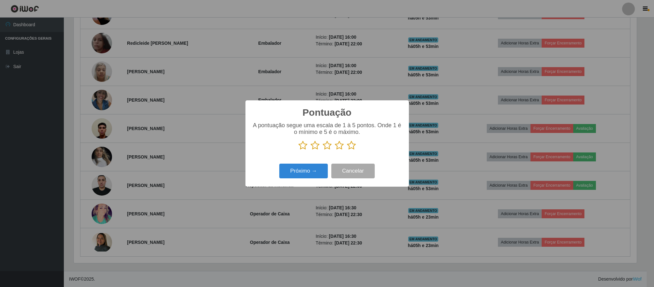
scroll to position [319011, 318581]
click at [352, 149] on icon at bounding box center [351, 145] width 9 height 10
click at [347, 150] on input "radio" at bounding box center [347, 150] width 0 height 0
click at [312, 169] on button "Próximo →" at bounding box center [303, 170] width 49 height 15
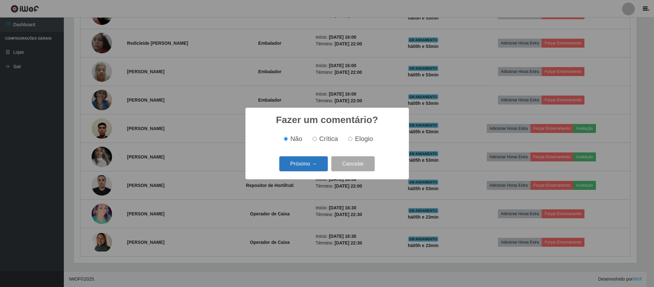
click at [312, 168] on button "Próximo →" at bounding box center [303, 163] width 49 height 15
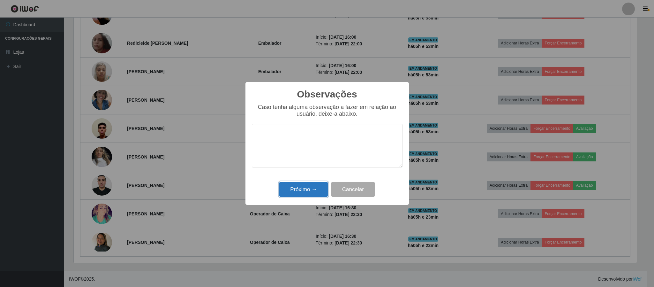
click at [307, 187] on button "Próximo →" at bounding box center [303, 189] width 49 height 15
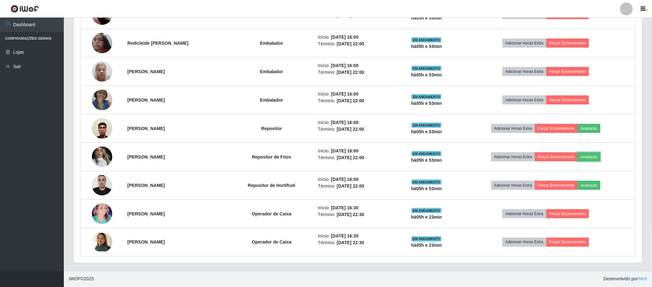
scroll to position [133, 568]
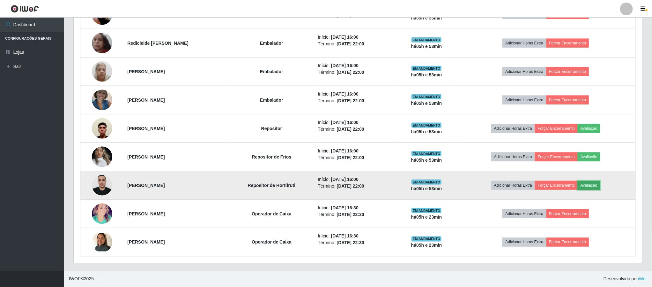
click at [601, 183] on button "Avaliação" at bounding box center [589, 185] width 23 height 9
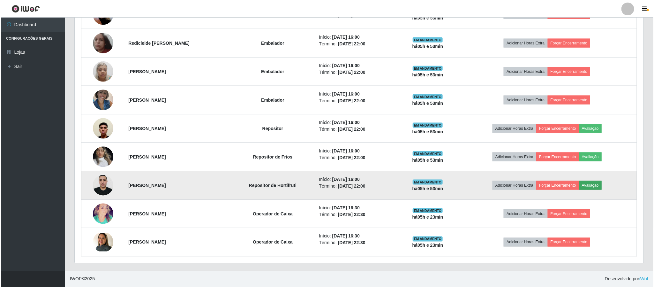
scroll to position [133, 563]
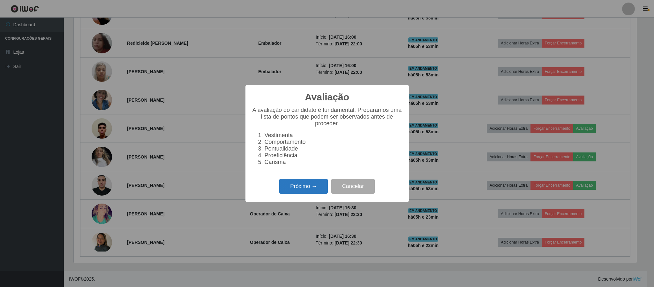
click at [311, 185] on button "Próximo →" at bounding box center [303, 186] width 49 height 15
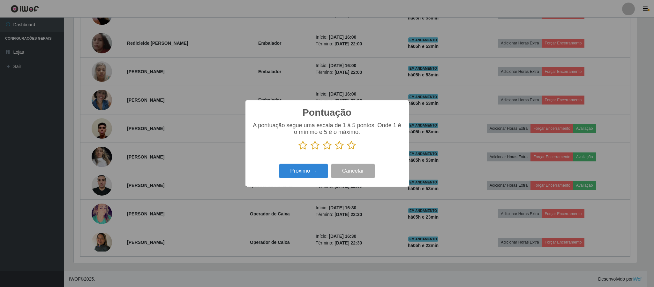
scroll to position [319011, 318581]
click at [353, 147] on icon at bounding box center [351, 145] width 9 height 10
click at [347, 150] on input "radio" at bounding box center [347, 150] width 0 height 0
click at [304, 173] on button "Próximo →" at bounding box center [303, 170] width 49 height 15
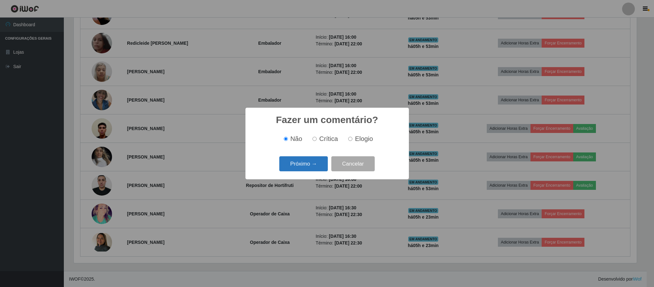
click at [312, 163] on button "Próximo →" at bounding box center [303, 163] width 49 height 15
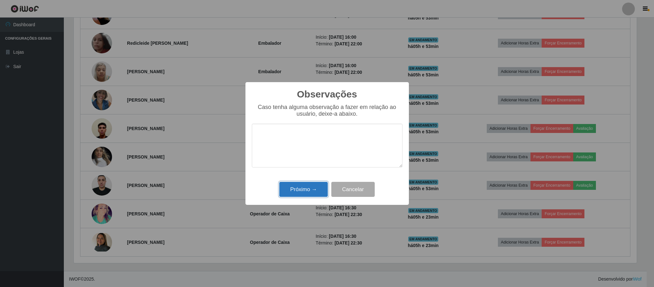
click at [309, 194] on button "Próximo →" at bounding box center [303, 189] width 49 height 15
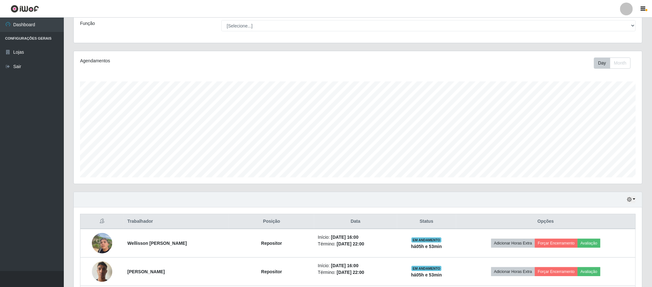
scroll to position [42, 0]
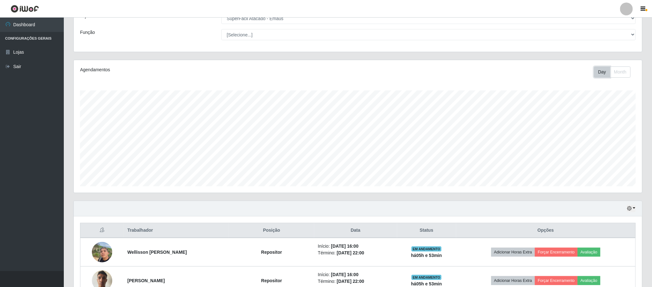
click at [604, 70] on button "Day" at bounding box center [602, 71] width 16 height 11
click at [617, 72] on button "Month" at bounding box center [620, 71] width 21 height 11
click at [602, 75] on button "Day" at bounding box center [602, 71] width 16 height 11
click at [602, 73] on button "Day" at bounding box center [602, 71] width 16 height 11
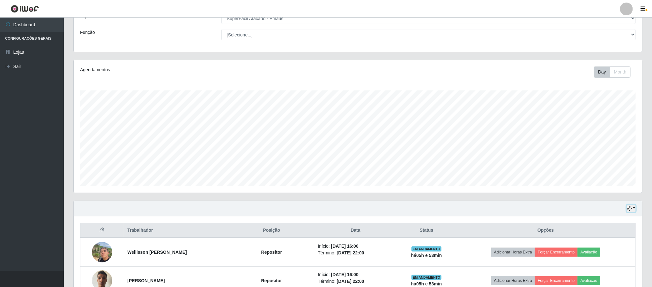
click at [630, 208] on icon "button" at bounding box center [629, 208] width 4 height 4
click at [610, 236] on button "1 dia" at bounding box center [610, 233] width 50 height 13
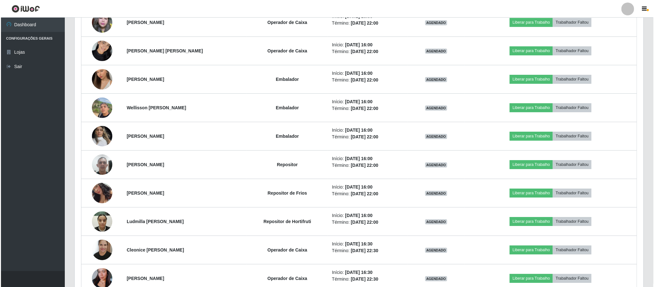
scroll to position [1139, 0]
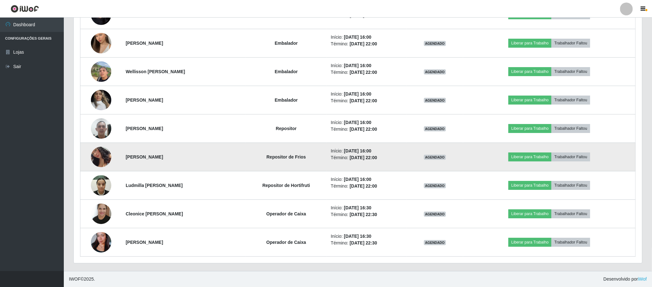
click at [101, 149] on img at bounding box center [101, 157] width 20 height 40
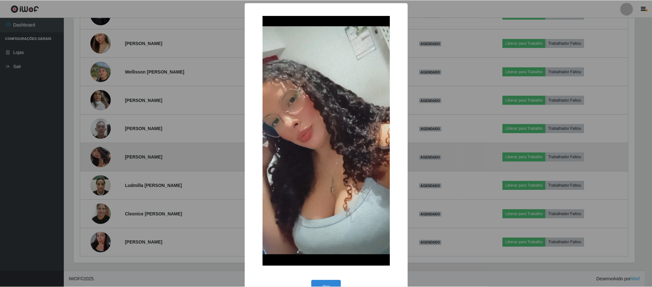
scroll to position [133, 563]
click at [101, 149] on div "× OK Cancel" at bounding box center [327, 143] width 654 height 287
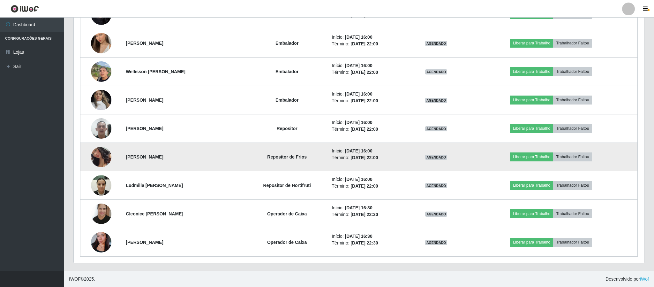
scroll to position [133, 568]
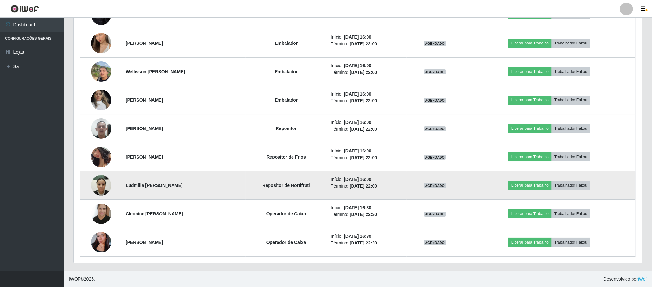
click at [98, 182] on img at bounding box center [101, 184] width 20 height 27
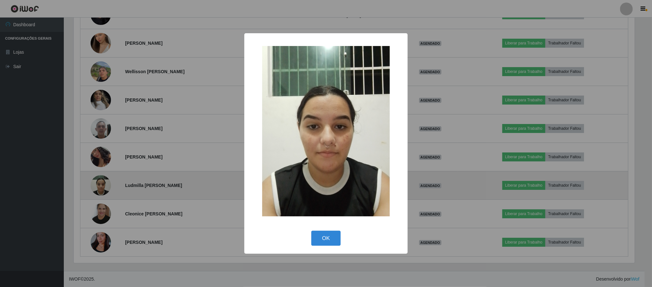
scroll to position [133, 563]
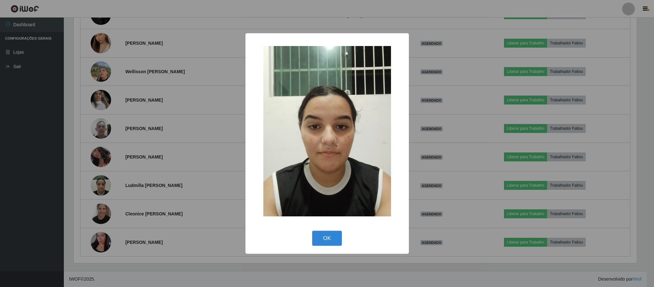
click at [333, 238] on button "OK" at bounding box center [327, 237] width 30 height 15
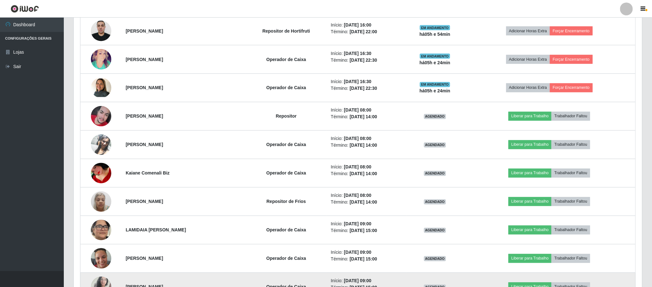
scroll to position [564, 0]
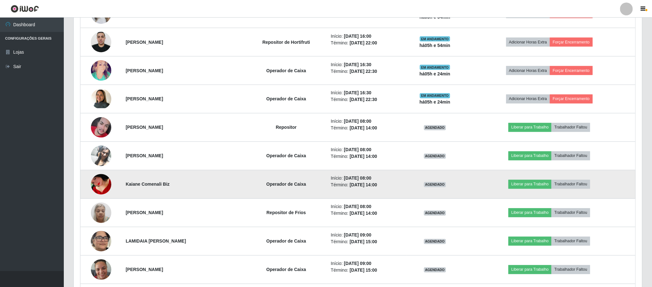
click at [101, 184] on img at bounding box center [101, 184] width 20 height 33
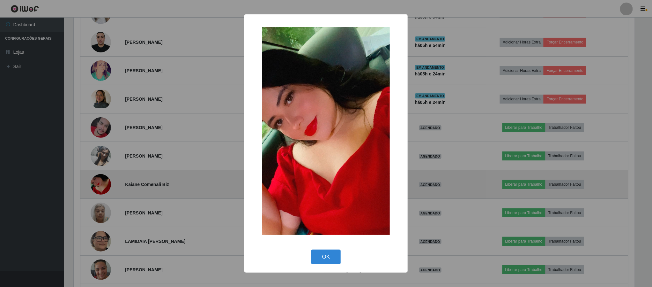
scroll to position [133, 563]
click at [101, 184] on div "× OK Cancel" at bounding box center [327, 143] width 654 height 287
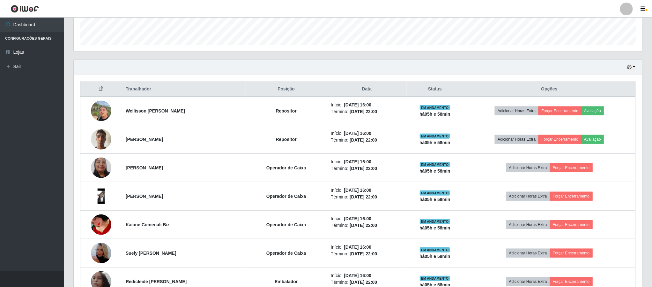
scroll to position [191, 0]
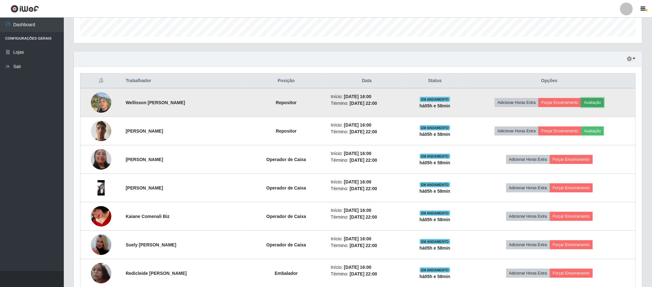
click at [604, 103] on button "Avaliação" at bounding box center [592, 102] width 23 height 9
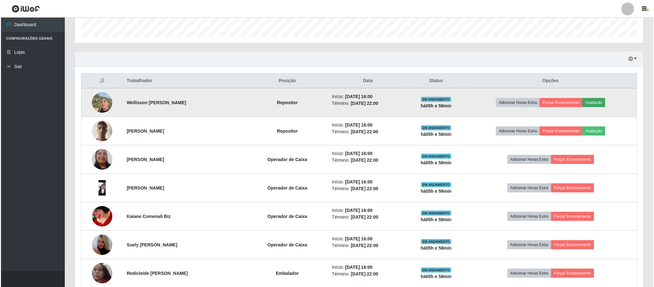
scroll to position [133, 563]
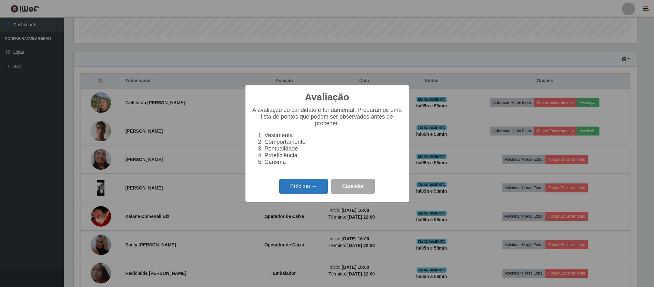
click at [290, 190] on button "Próximo →" at bounding box center [303, 186] width 49 height 15
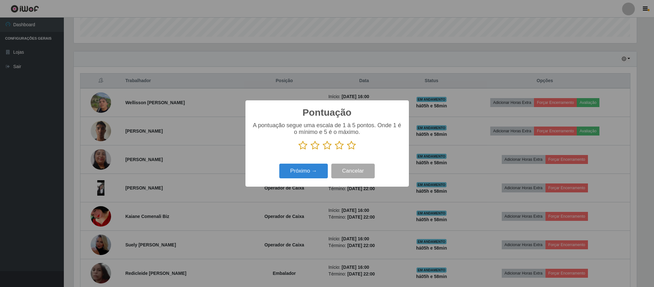
click at [353, 144] on icon at bounding box center [351, 145] width 9 height 10
click at [347, 150] on input "radio" at bounding box center [347, 150] width 0 height 0
click at [323, 163] on div "Próximo → Cancelar" at bounding box center [327, 170] width 151 height 18
click at [321, 165] on button "Próximo →" at bounding box center [303, 170] width 49 height 15
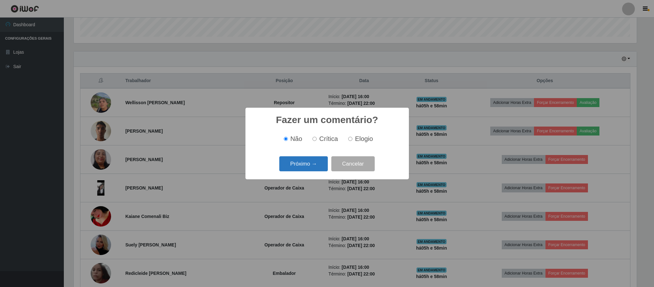
click at [321, 162] on button "Próximo →" at bounding box center [303, 163] width 49 height 15
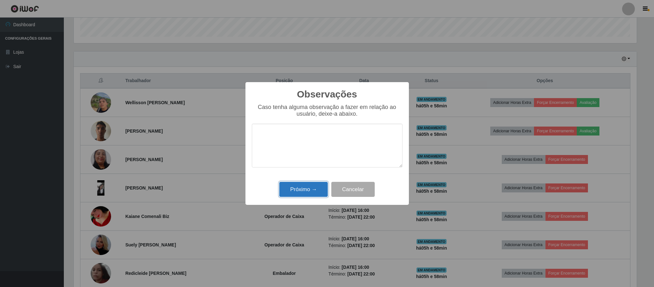
click at [315, 189] on button "Próximo →" at bounding box center [303, 189] width 49 height 15
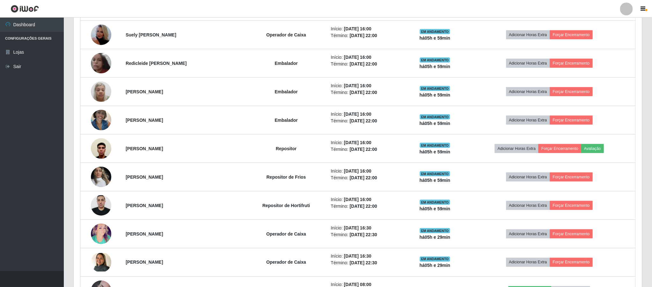
scroll to position [431, 0]
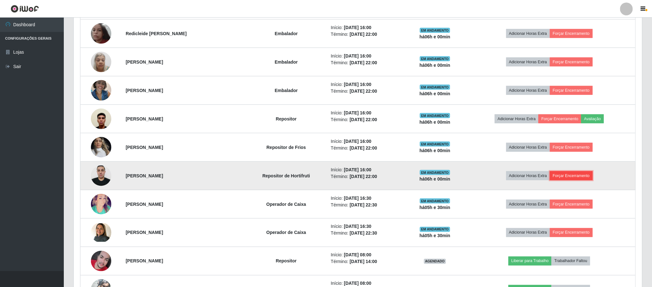
click at [581, 178] on button "Forçar Encerramento" at bounding box center [571, 175] width 43 height 9
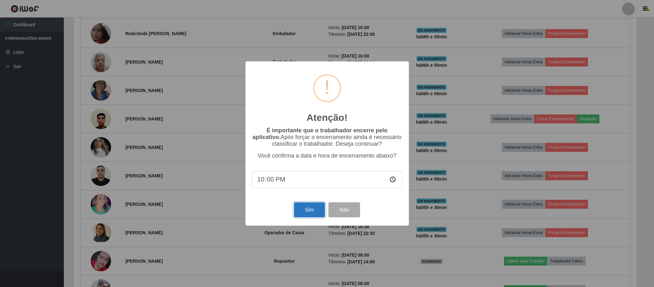
click at [314, 210] on button "Sim" at bounding box center [309, 209] width 31 height 15
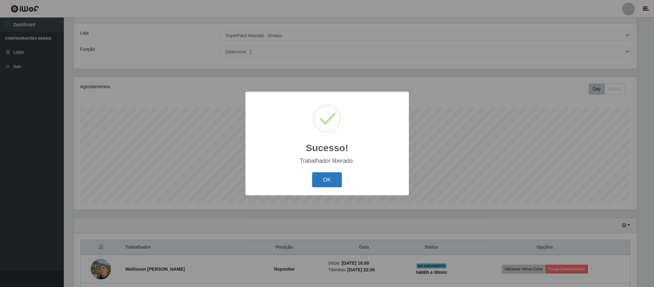
click at [329, 179] on button "OK" at bounding box center [327, 179] width 30 height 15
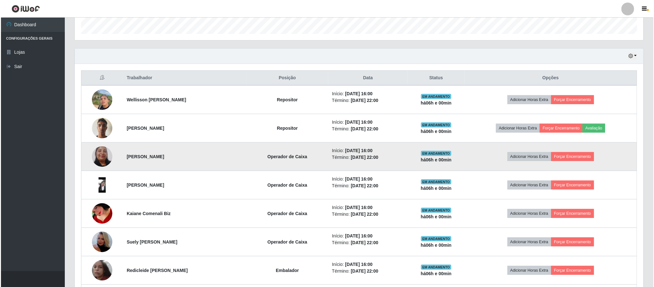
scroll to position [217, 0]
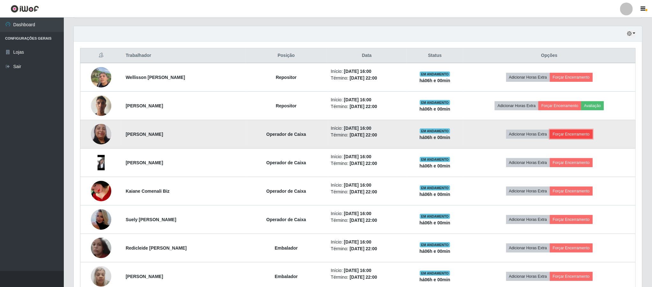
click at [583, 133] on button "Forçar Encerramento" at bounding box center [571, 134] width 43 height 9
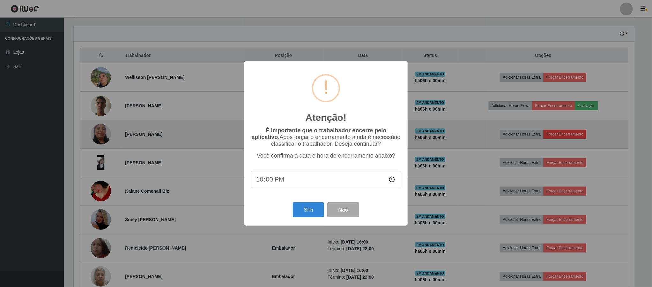
scroll to position [133, 563]
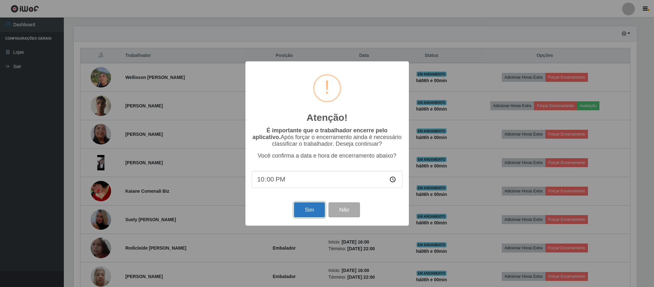
click at [317, 209] on button "Sim" at bounding box center [309, 209] width 31 height 15
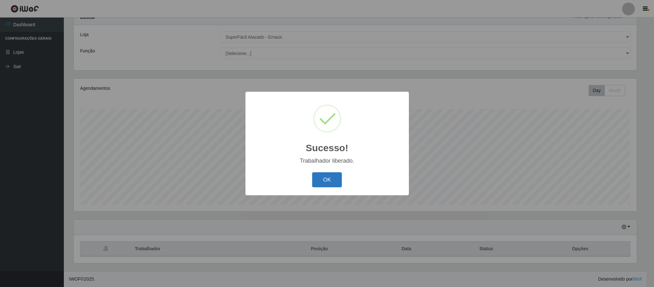
click at [322, 179] on button "OK" at bounding box center [327, 179] width 30 height 15
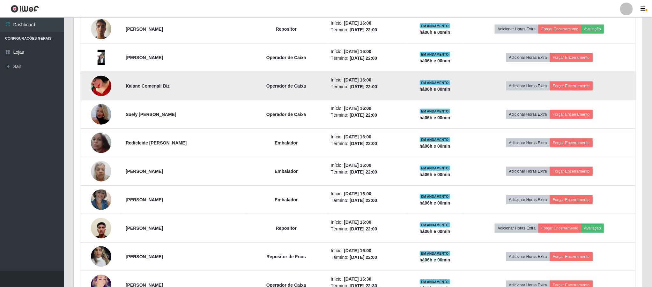
scroll to position [312, 0]
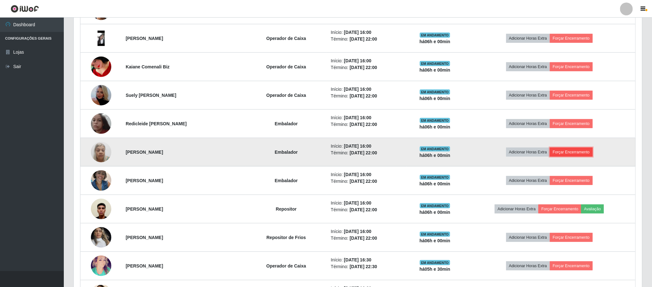
click at [576, 152] on button "Forçar Encerramento" at bounding box center [571, 151] width 43 height 9
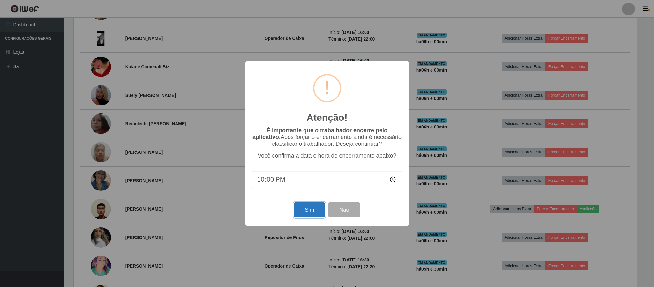
click at [309, 211] on button "Sim" at bounding box center [309, 209] width 31 height 15
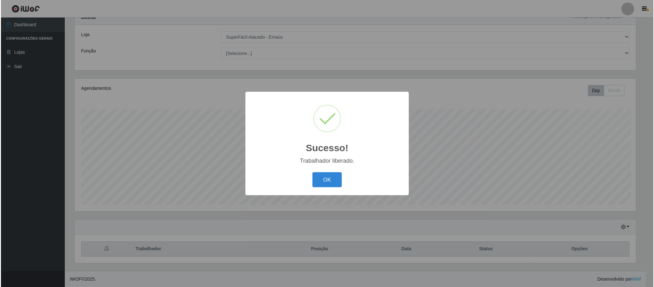
scroll to position [319011, 318581]
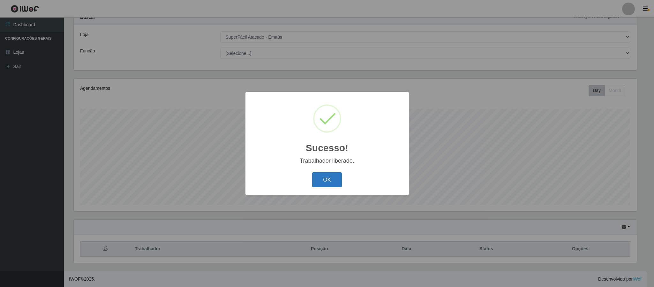
click at [332, 179] on button "OK" at bounding box center [327, 179] width 30 height 15
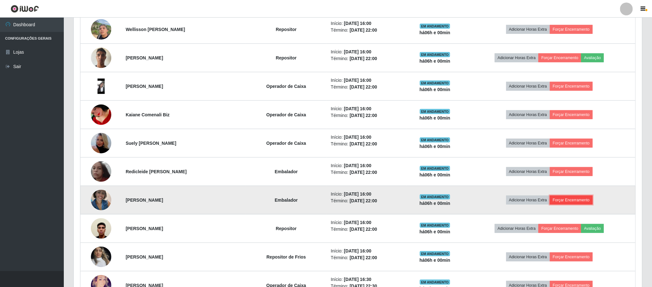
click at [584, 203] on button "Forçar Encerramento" at bounding box center [571, 199] width 43 height 9
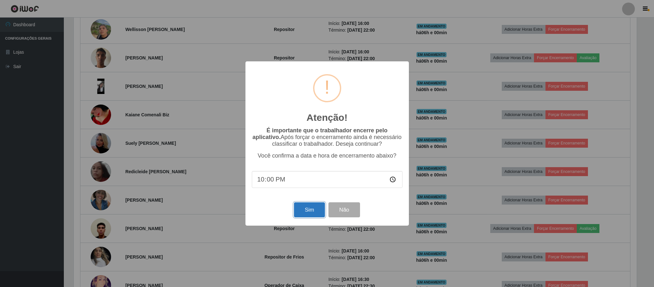
click at [306, 209] on button "Sim" at bounding box center [309, 209] width 31 height 15
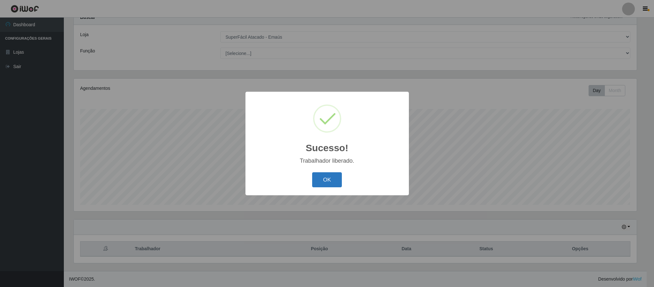
click at [322, 180] on button "OK" at bounding box center [327, 179] width 30 height 15
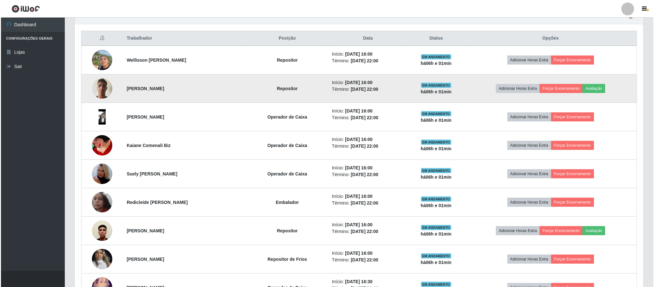
scroll to position [265, 0]
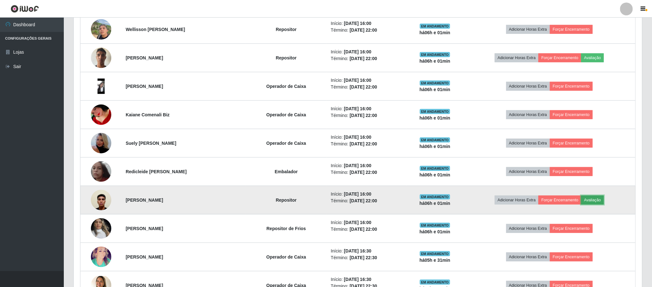
click at [602, 202] on button "Avaliação" at bounding box center [592, 199] width 23 height 9
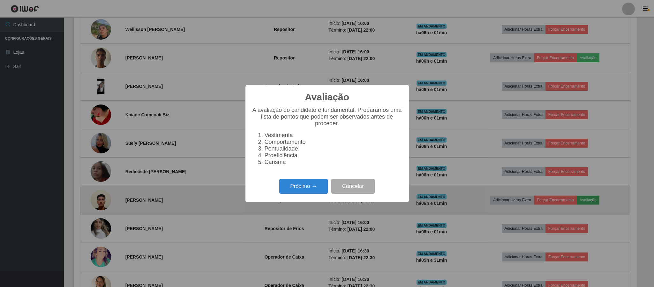
scroll to position [133, 563]
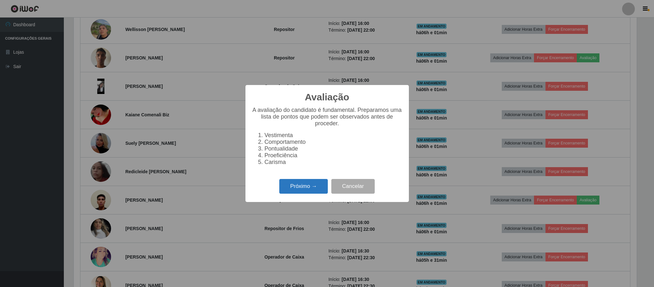
click at [305, 189] on button "Próximo →" at bounding box center [303, 186] width 49 height 15
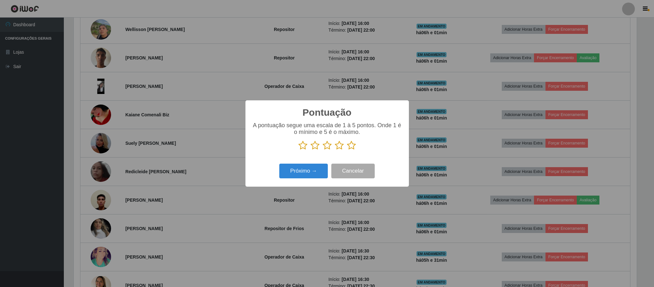
scroll to position [319011, 318581]
click at [353, 137] on div "A pontuação segue uma escala de 1 à 5 pontos. Onde 1 é o mínimo e 5 é o máximo." at bounding box center [327, 136] width 151 height 28
click at [353, 144] on icon at bounding box center [351, 145] width 9 height 10
click at [347, 150] on input "radio" at bounding box center [347, 150] width 0 height 0
click at [305, 171] on button "Próximo →" at bounding box center [303, 170] width 49 height 15
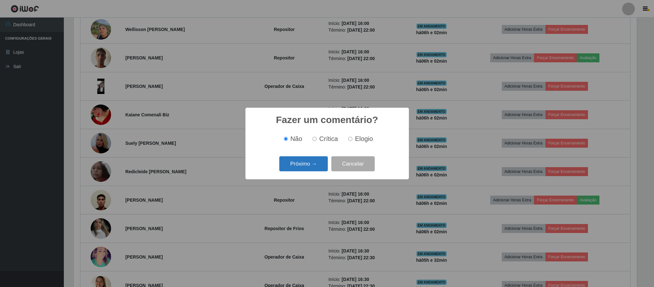
click at [312, 165] on button "Próximo →" at bounding box center [303, 163] width 49 height 15
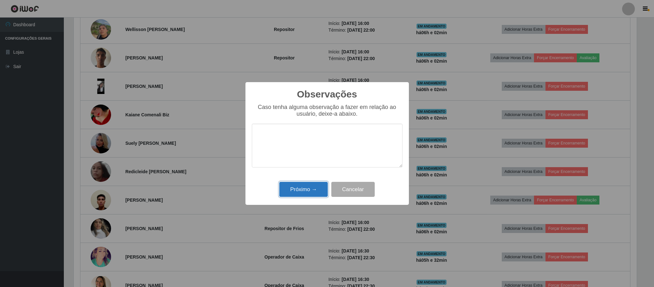
click at [304, 191] on button "Próximo →" at bounding box center [303, 189] width 49 height 15
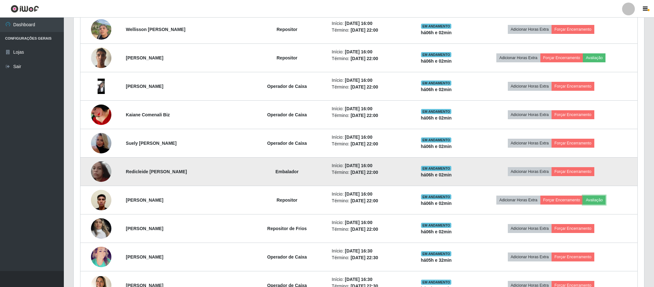
scroll to position [133, 568]
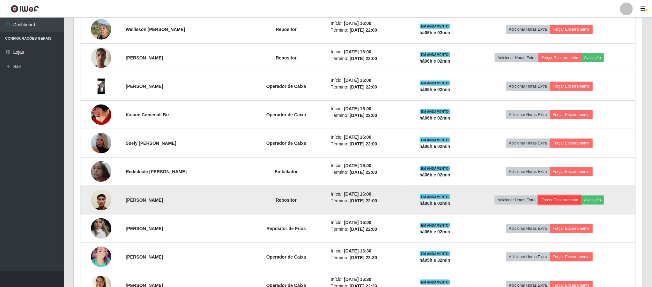
click at [570, 201] on button "Forçar Encerramento" at bounding box center [560, 199] width 43 height 9
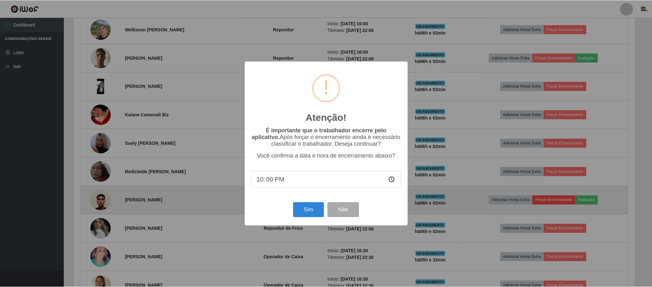
scroll to position [133, 563]
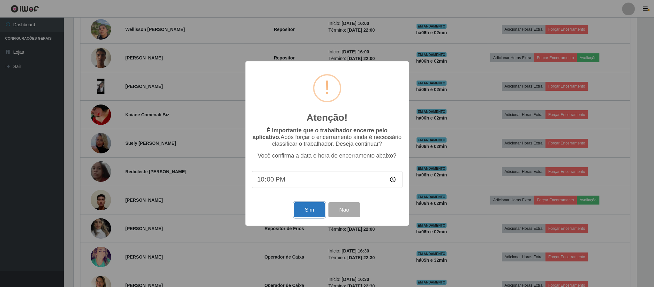
click at [310, 211] on button "Sim" at bounding box center [309, 209] width 31 height 15
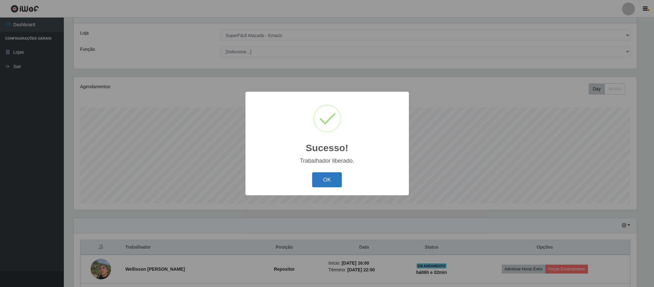
click at [326, 175] on button "OK" at bounding box center [327, 179] width 30 height 15
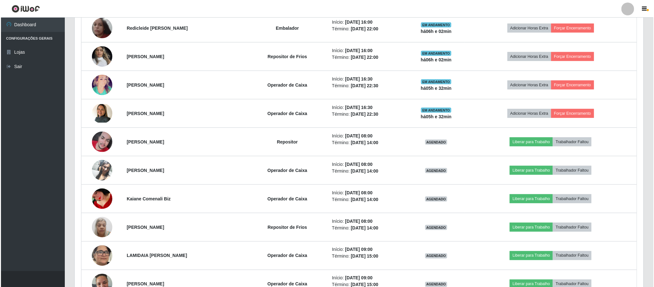
scroll to position [408, 0]
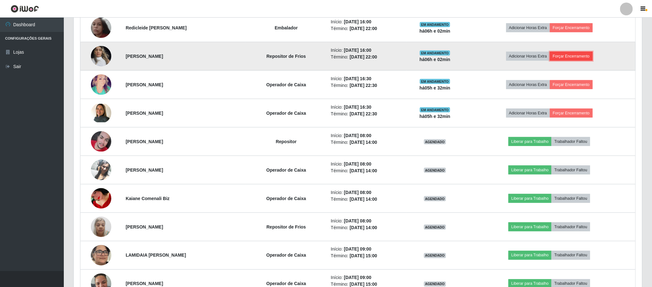
click at [579, 56] on button "Forçar Encerramento" at bounding box center [571, 56] width 43 height 9
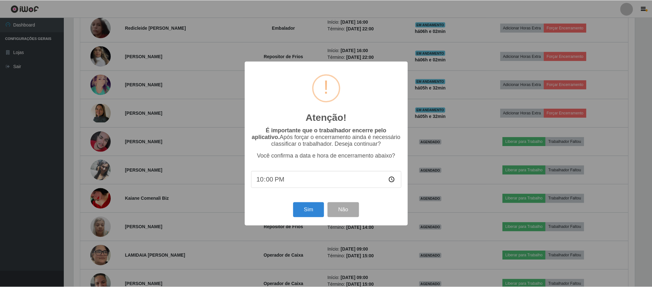
scroll to position [133, 563]
click at [311, 212] on button "Sim" at bounding box center [309, 209] width 31 height 15
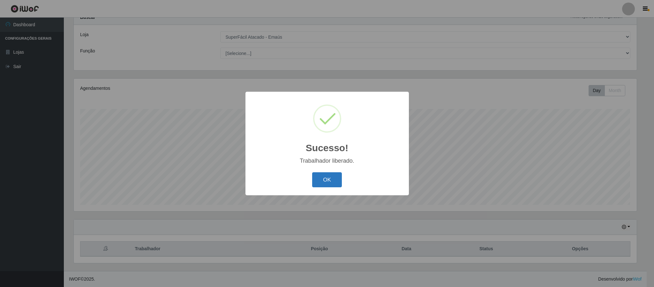
click at [332, 183] on button "OK" at bounding box center [327, 179] width 30 height 15
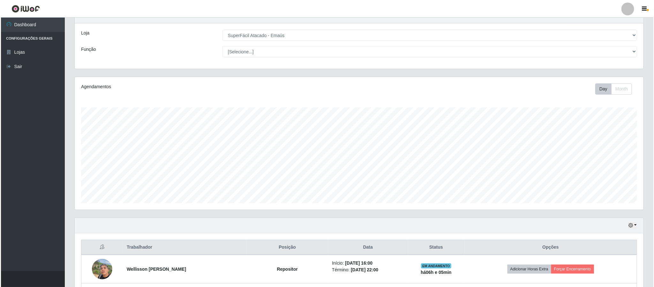
scroll to position [121, 0]
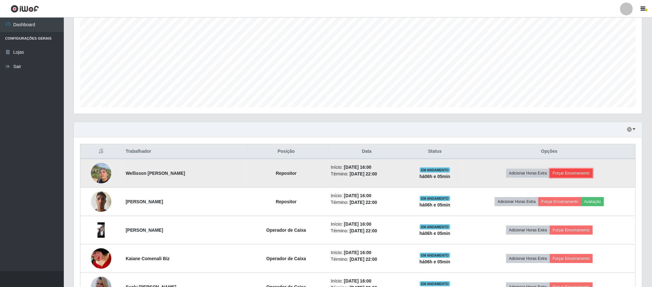
click at [586, 177] on button "Forçar Encerramento" at bounding box center [571, 173] width 43 height 9
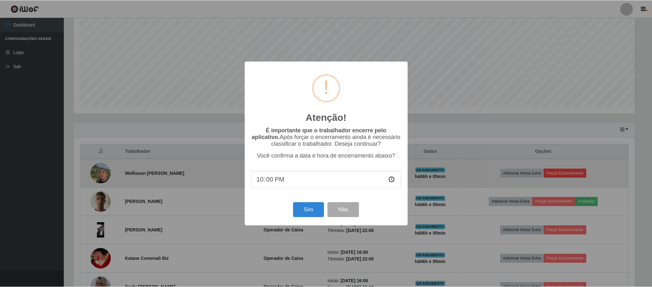
scroll to position [133, 563]
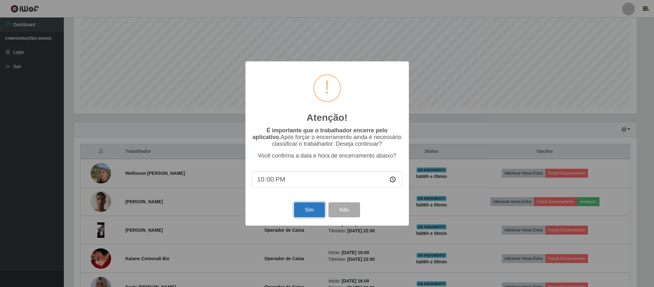
click at [298, 213] on button "Sim" at bounding box center [309, 209] width 31 height 15
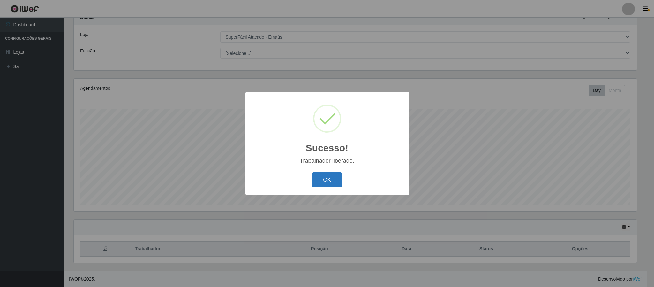
click at [315, 177] on button "OK" at bounding box center [327, 179] width 30 height 15
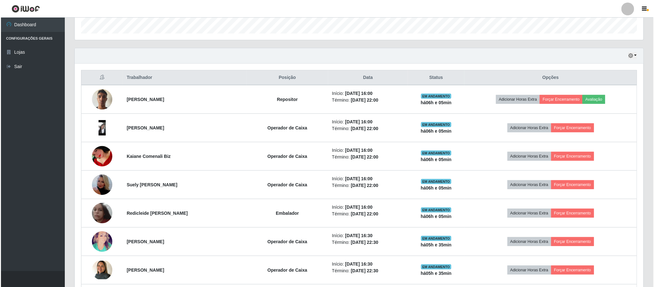
scroll to position [217, 0]
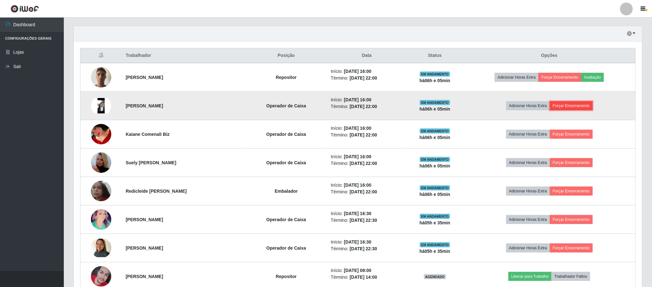
click at [578, 106] on button "Forçar Encerramento" at bounding box center [571, 105] width 43 height 9
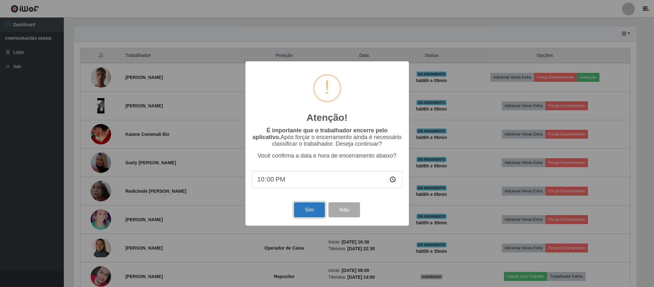
click at [313, 214] on button "Sim" at bounding box center [309, 209] width 31 height 15
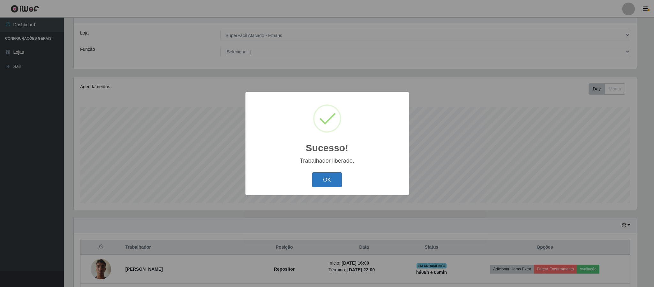
click at [323, 182] on button "OK" at bounding box center [327, 179] width 30 height 15
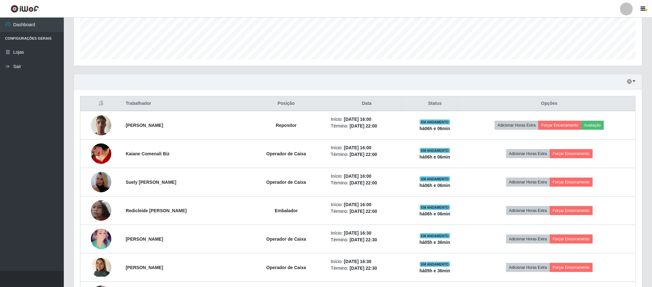
scroll to position [217, 0]
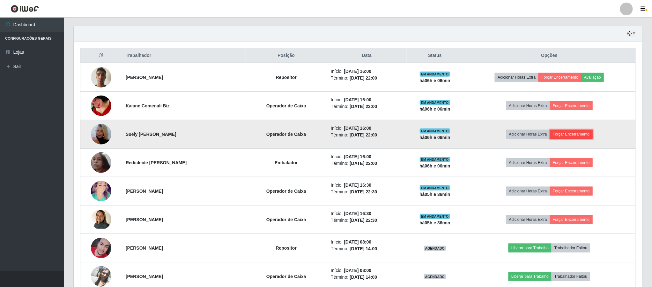
click at [578, 132] on button "Forçar Encerramento" at bounding box center [571, 134] width 43 height 9
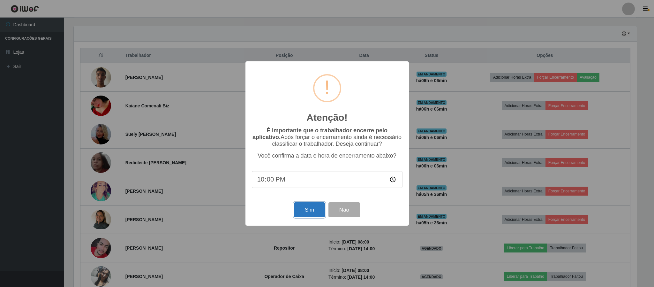
click at [307, 211] on button "Sim" at bounding box center [309, 209] width 31 height 15
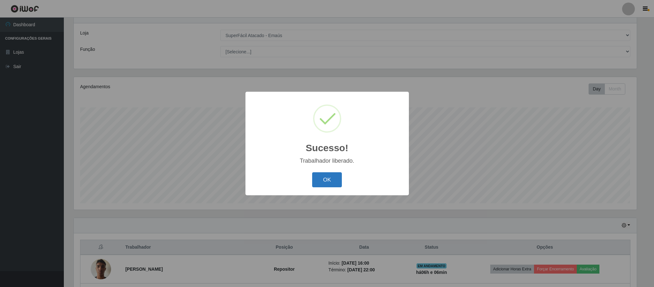
click at [338, 187] on button "OK" at bounding box center [327, 179] width 30 height 15
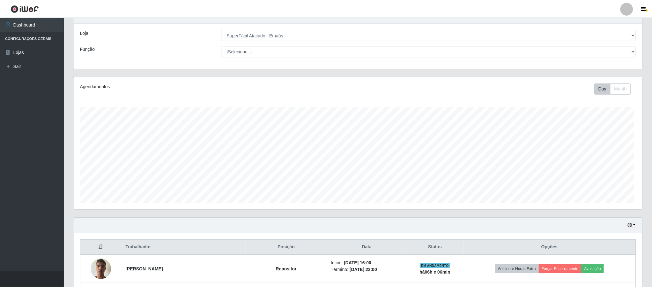
scroll to position [319011, 318574]
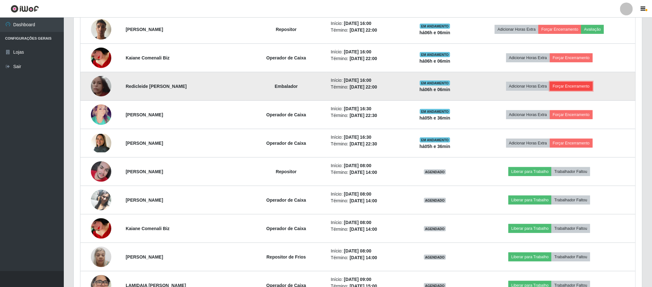
click at [586, 85] on button "Forçar Encerramento" at bounding box center [571, 86] width 43 height 9
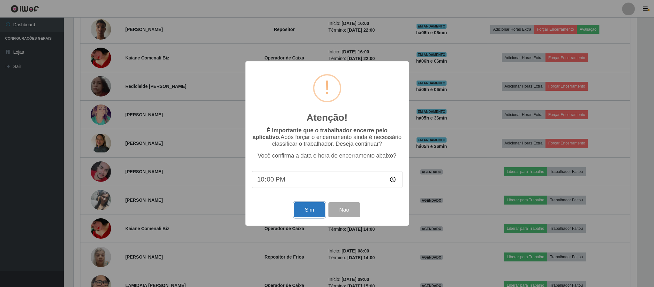
click at [311, 212] on button "Sim" at bounding box center [309, 209] width 31 height 15
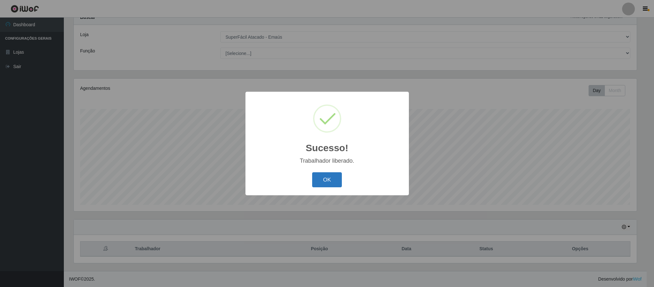
click at [336, 179] on button "OK" at bounding box center [327, 179] width 30 height 15
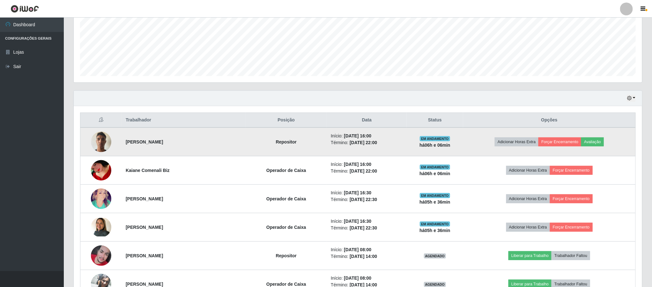
scroll to position [169, 0]
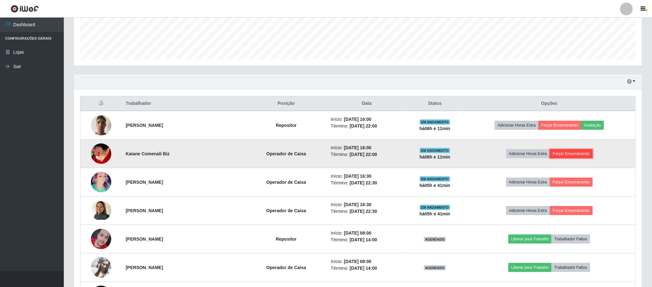
click at [579, 155] on button "Forçar Encerramento" at bounding box center [571, 153] width 43 height 9
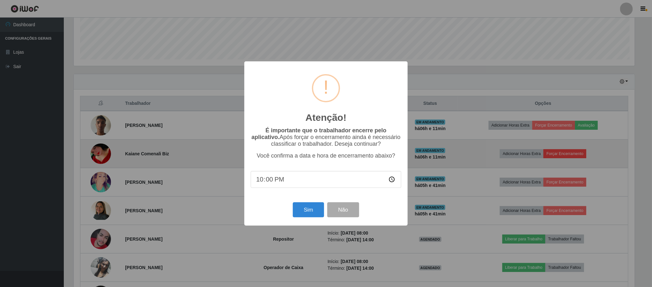
scroll to position [133, 563]
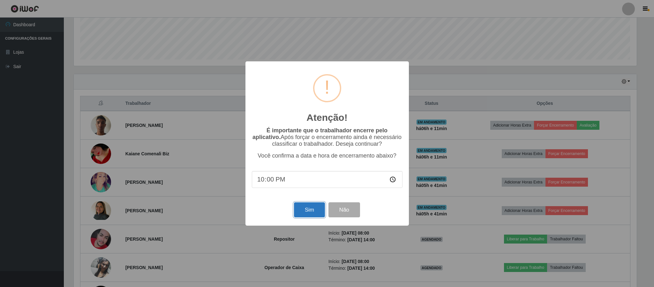
click at [318, 208] on button "Sim" at bounding box center [309, 209] width 31 height 15
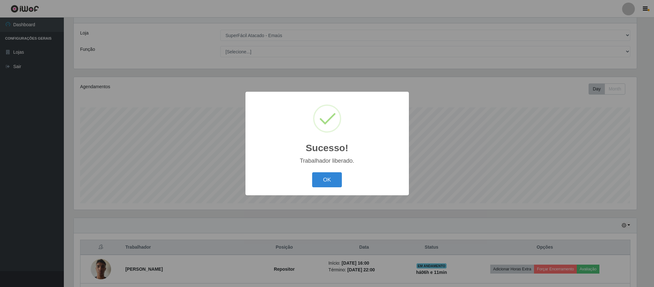
drag, startPoint x: 319, startPoint y: 192, endPoint x: 320, endPoint y: 188, distance: 3.9
click at [319, 191] on div "Sucesso! × Trabalhador liberado. OK Cancel" at bounding box center [326, 143] width 163 height 103
click at [320, 188] on div "OK Cancel" at bounding box center [327, 179] width 151 height 18
click at [322, 182] on button "OK" at bounding box center [327, 179] width 30 height 15
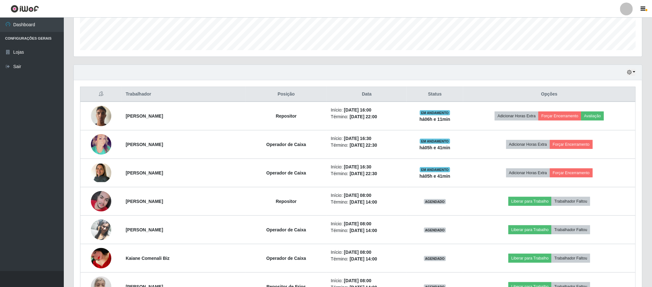
scroll to position [217, 0]
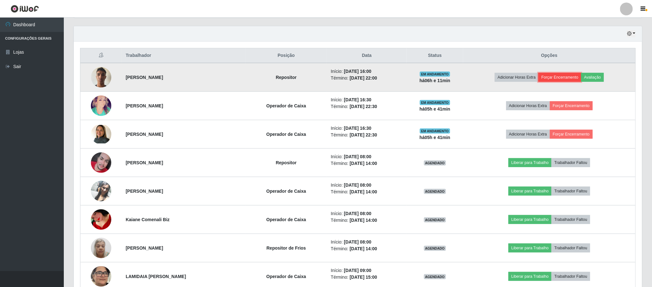
click at [571, 80] on button "Forçar Encerramento" at bounding box center [560, 77] width 43 height 9
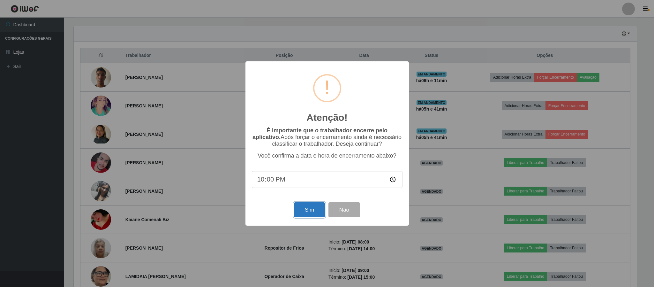
click at [314, 210] on button "Sim" at bounding box center [309, 209] width 31 height 15
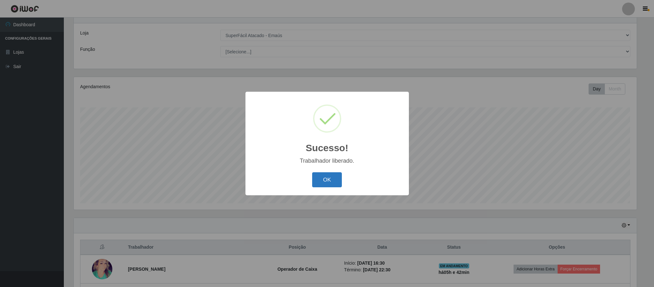
click at [335, 177] on button "OK" at bounding box center [327, 179] width 30 height 15
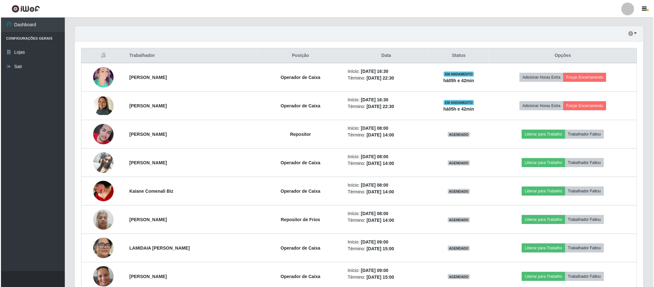
scroll to position [169, 0]
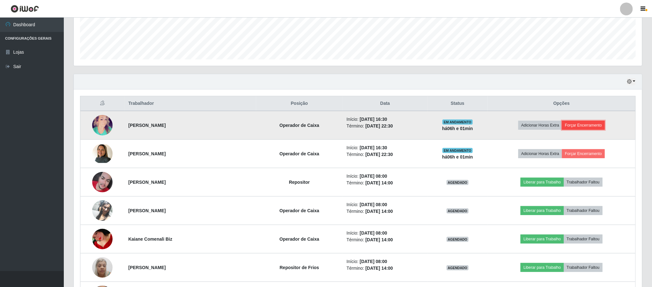
click at [583, 126] on button "Forçar Encerramento" at bounding box center [583, 125] width 43 height 9
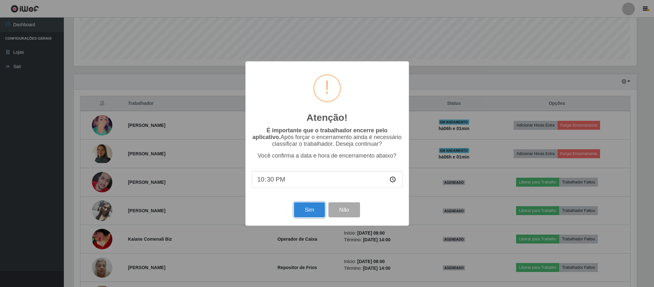
click at [312, 212] on button "Sim" at bounding box center [309, 209] width 31 height 15
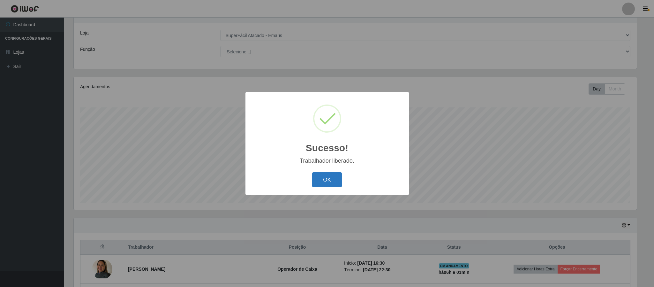
click at [329, 178] on button "OK" at bounding box center [327, 179] width 30 height 15
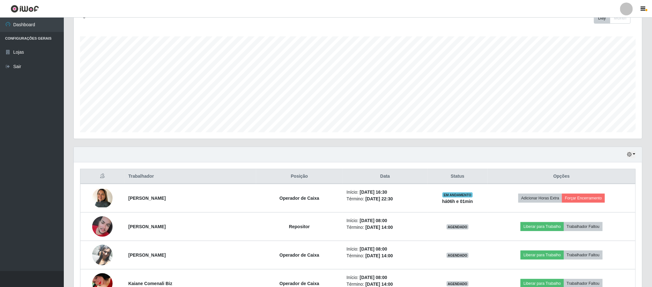
scroll to position [144, 0]
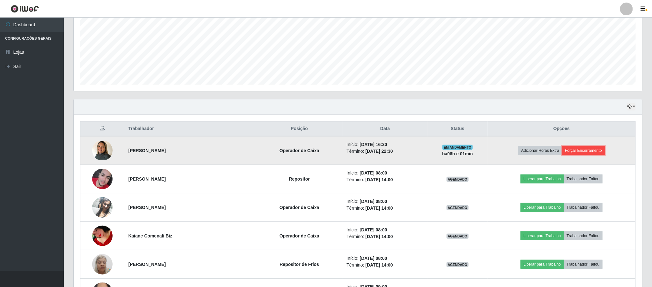
click at [589, 151] on button "Forçar Encerramento" at bounding box center [583, 150] width 43 height 9
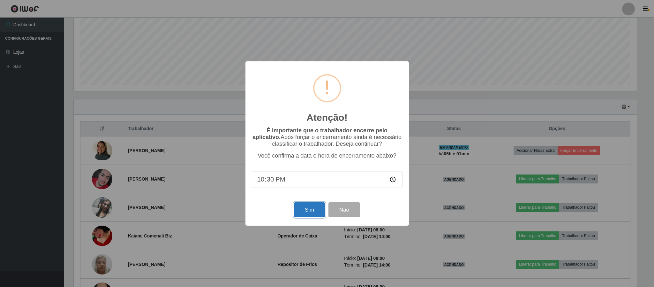
click at [299, 210] on button "Sim" at bounding box center [309, 209] width 31 height 15
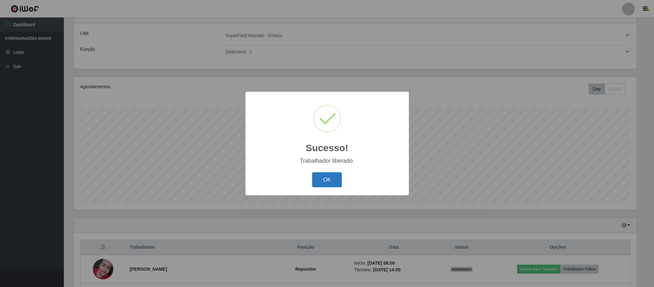
click at [317, 184] on button "OK" at bounding box center [327, 179] width 30 height 15
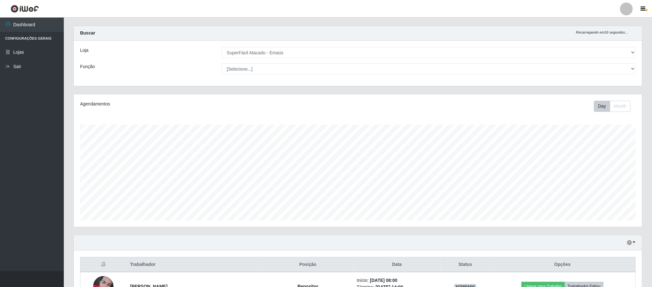
scroll to position [0, 0]
